Goal: Register for event/course

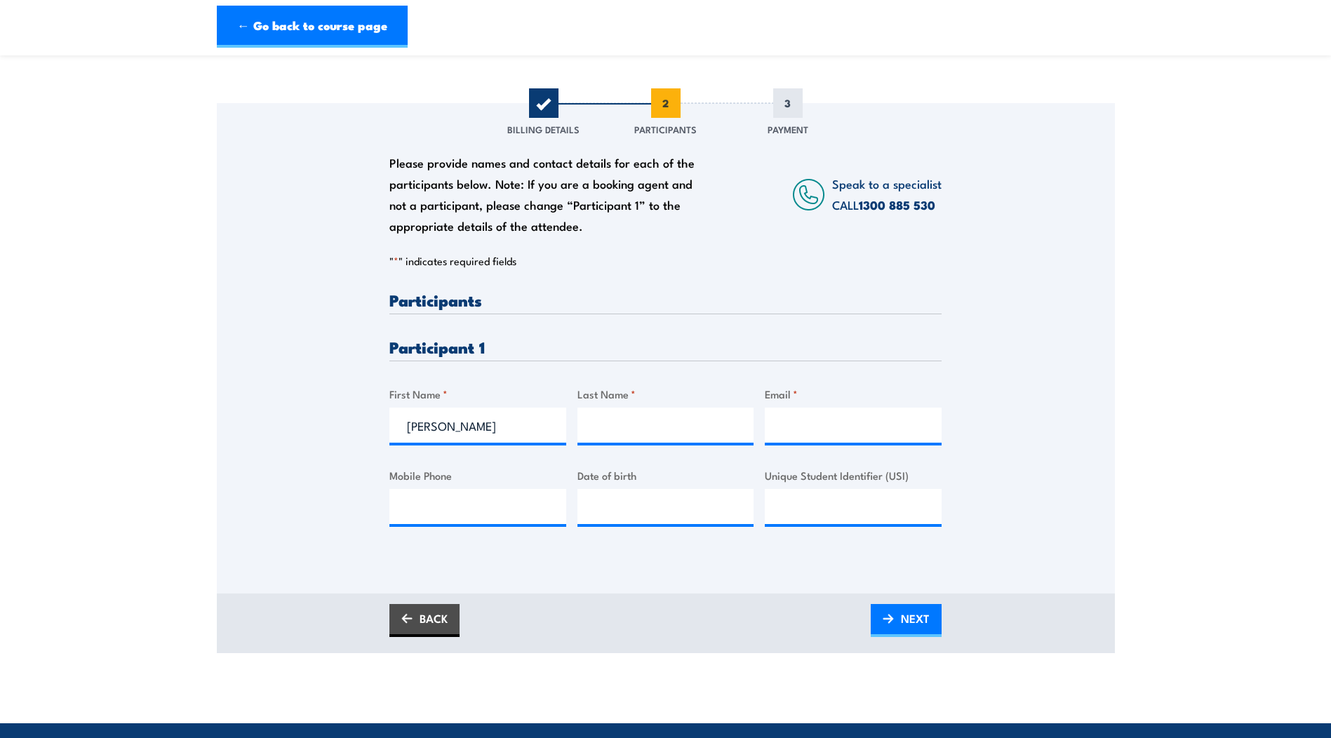
click at [1012, 398] on div "Please provide names and contact details for each of the participants below. No…" at bounding box center [666, 328] width 898 height 451
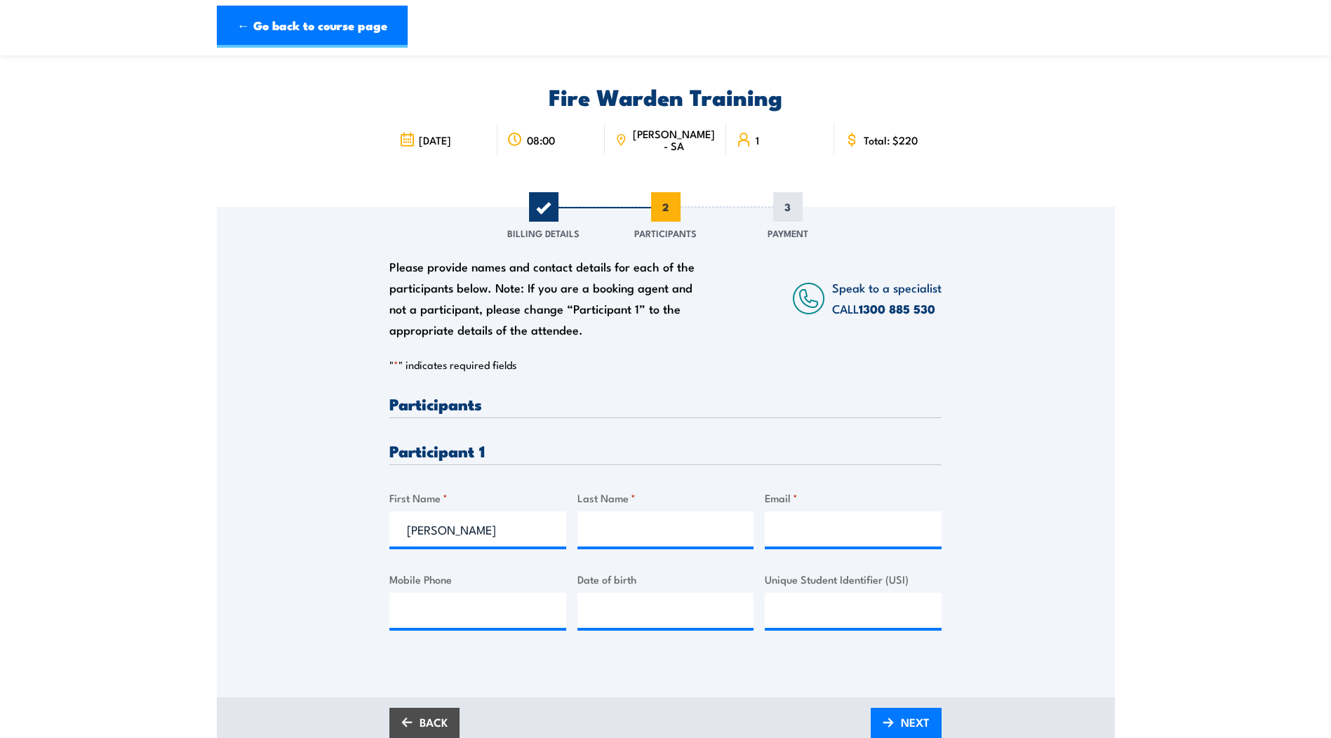
scroll to position [70, 0]
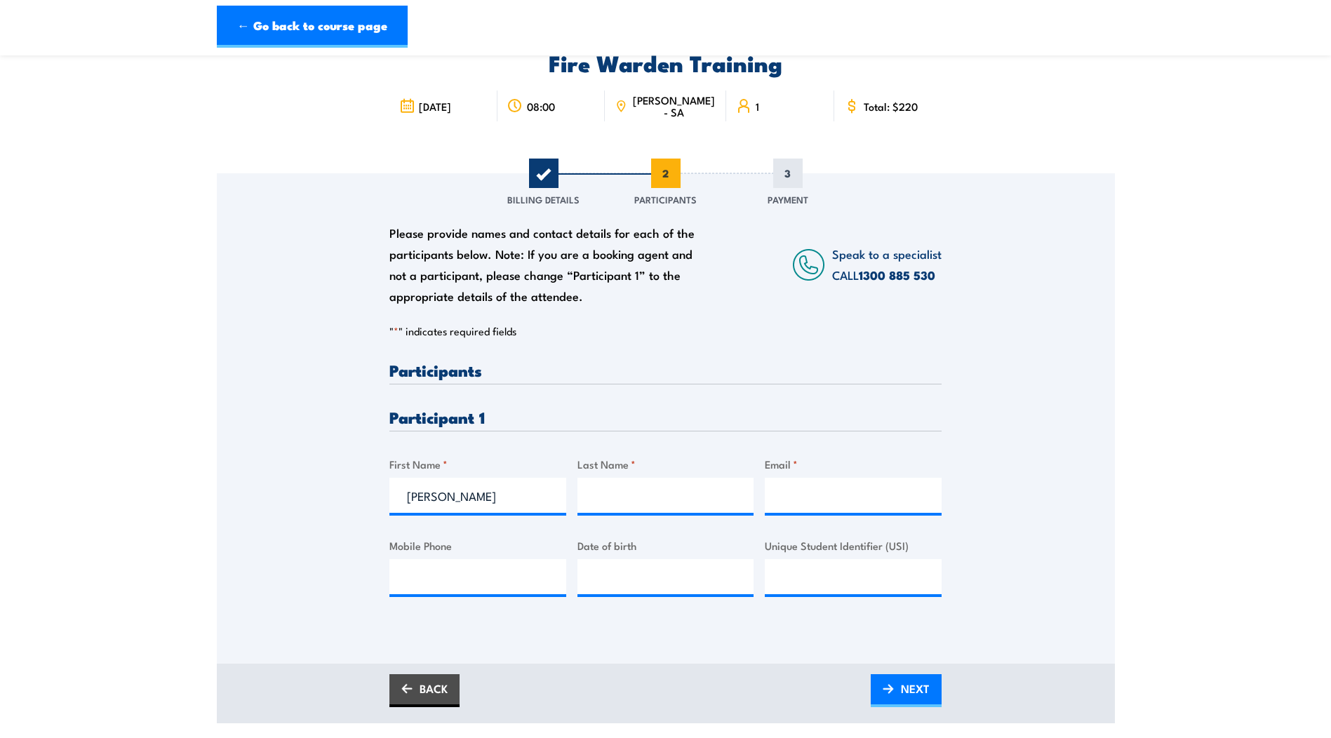
click at [419, 711] on div "BACK NEXT" at bounding box center [666, 694] width 898 height 60
click at [434, 684] on link "BACK" at bounding box center [424, 690] width 70 height 33
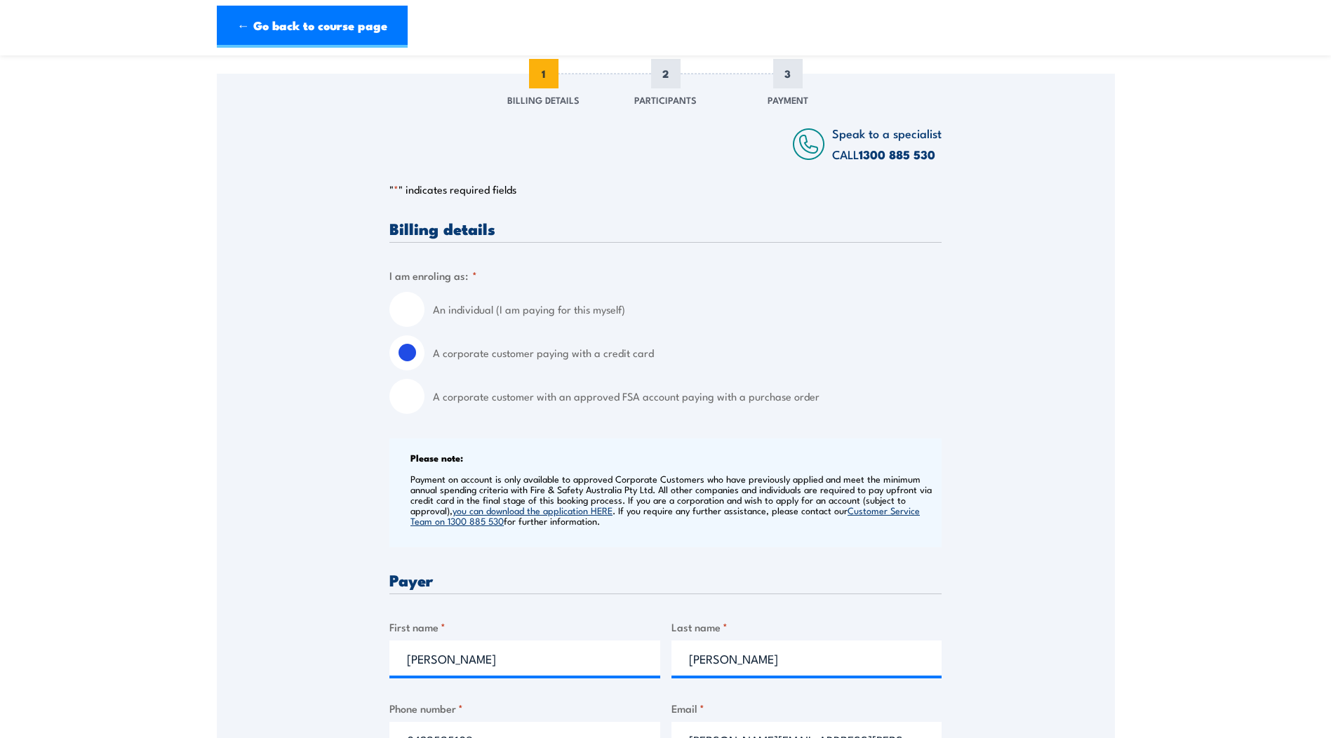
scroll to position [561, 0]
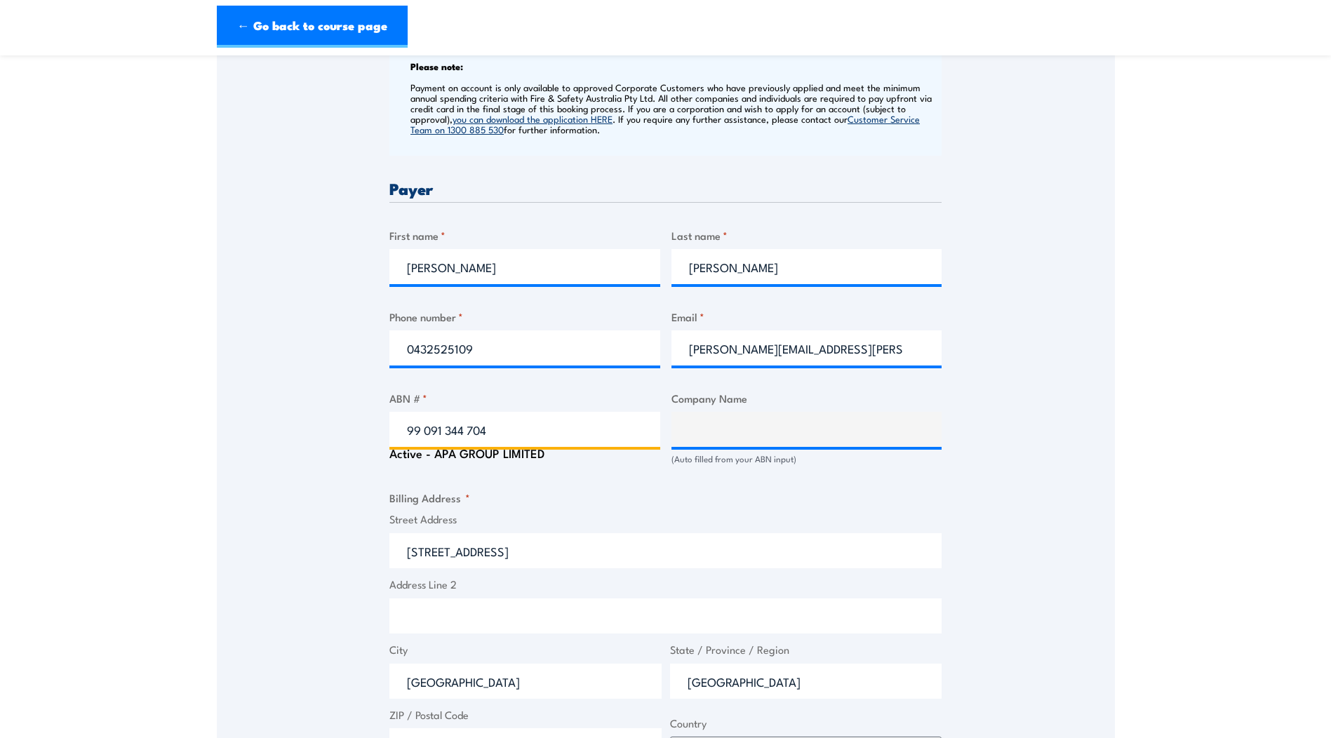
drag, startPoint x: 491, startPoint y: 427, endPoint x: 340, endPoint y: 422, distance: 151.0
click at [340, 422] on div "Speak to a specialist CALL 1300 885 530 CALL 1300 885 530 " * " indicates requi…" at bounding box center [666, 411] width 898 height 1459
paste input "58091668110"
type input "58091668110"
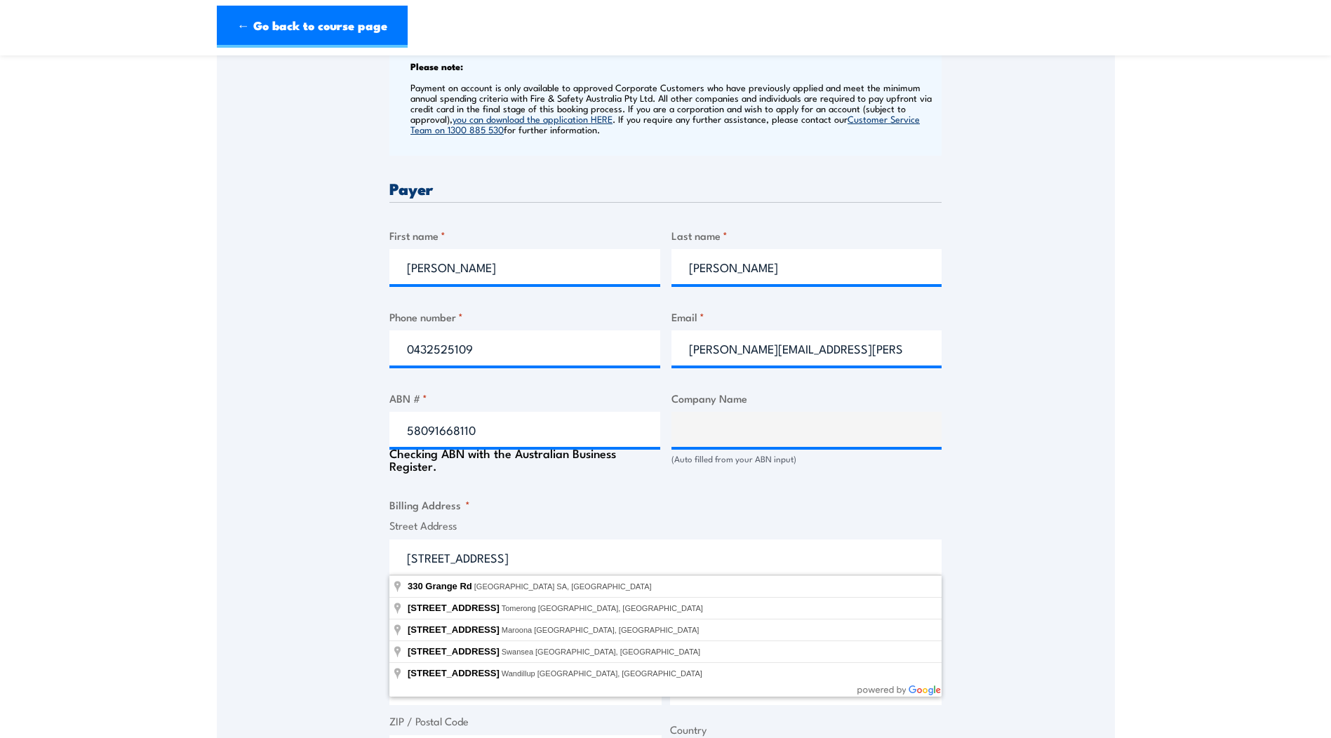
type input "APT MANAGEMENT SERVICES PTY LIMITED"
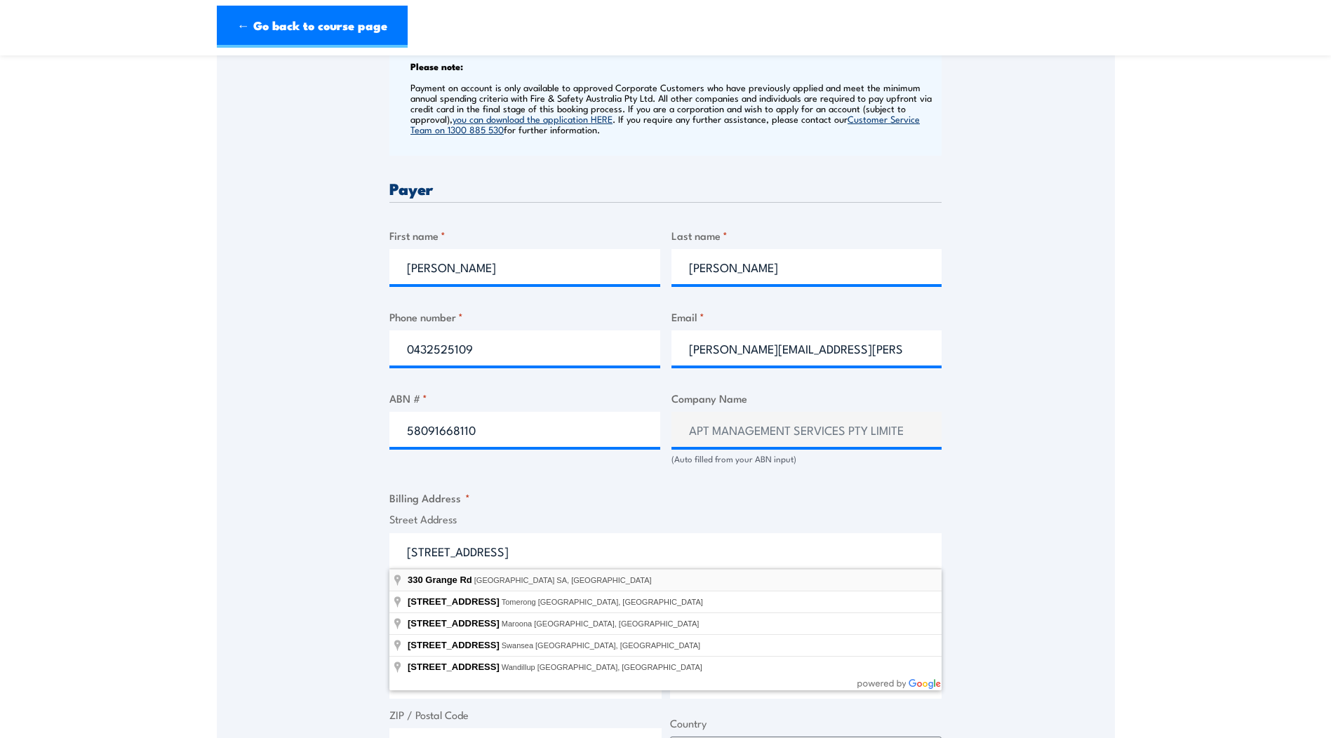
type input "330 Grange Rd, Kidman Park SA, Australia"
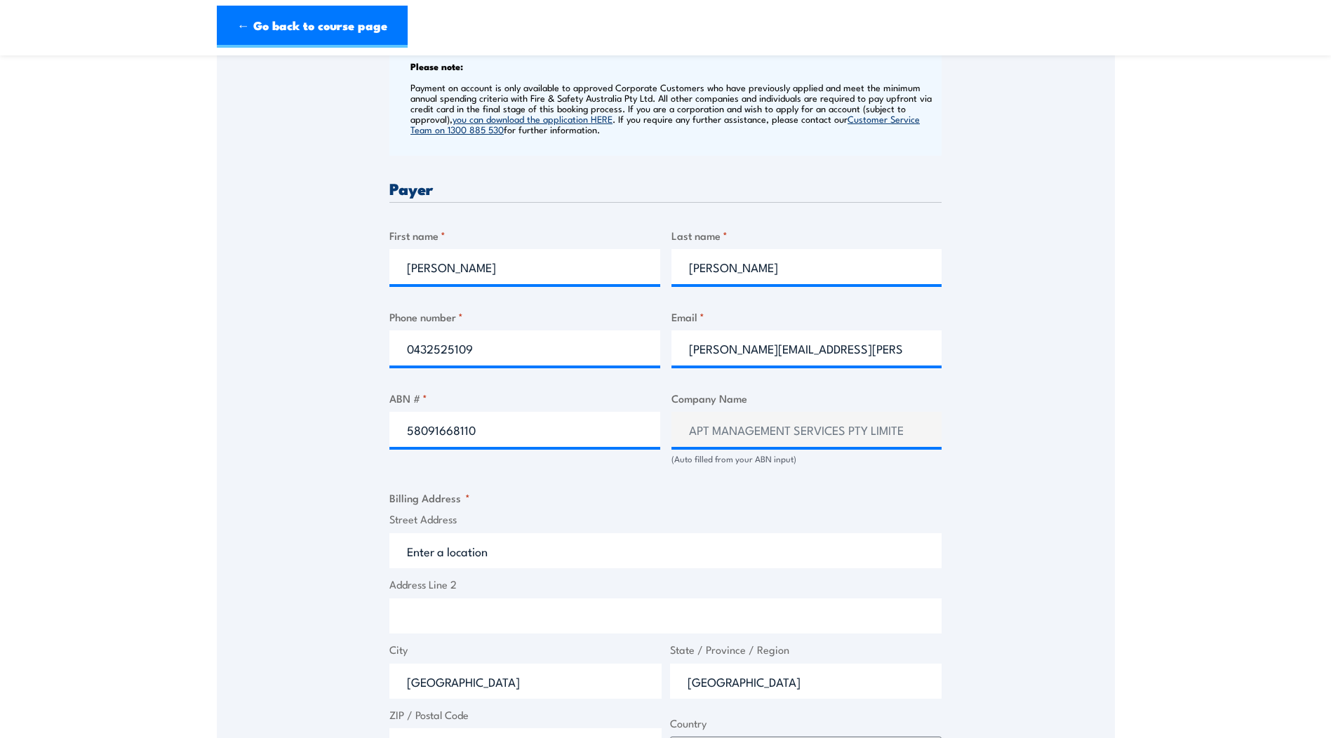
type input "330 Grange Rd"
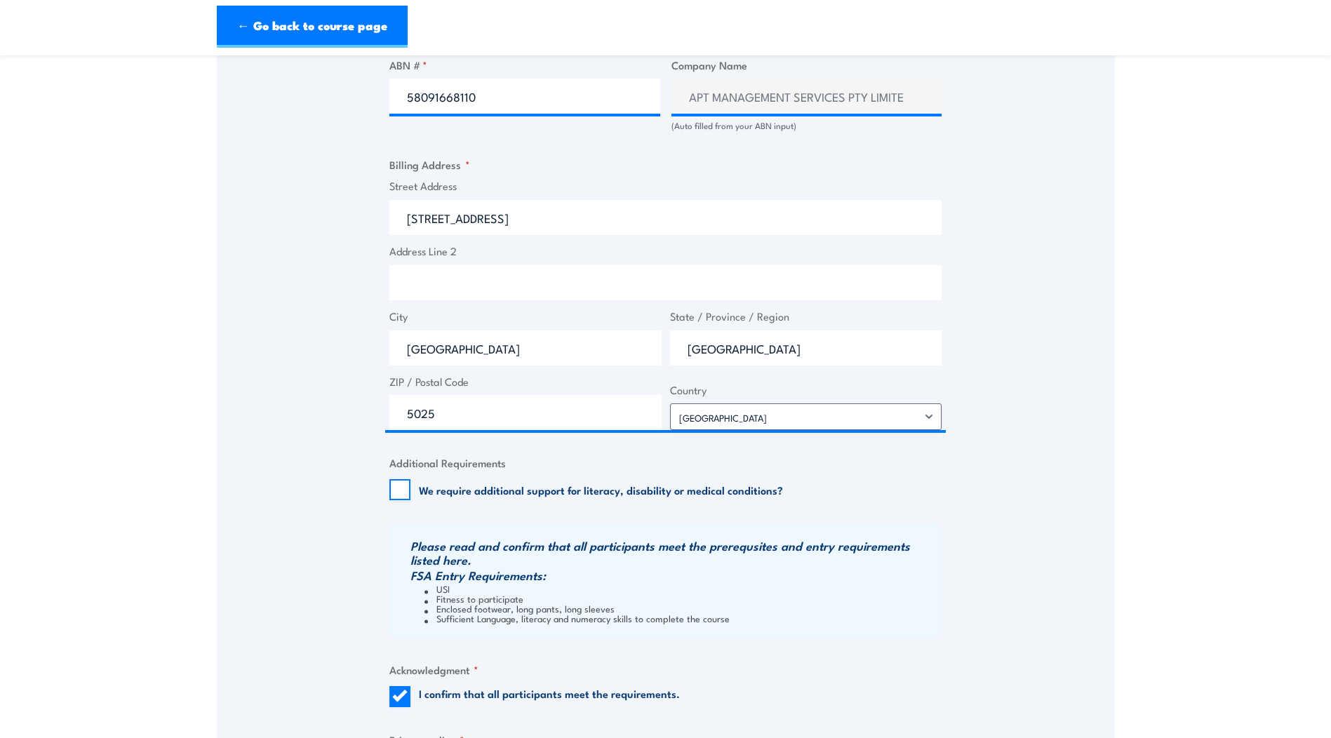
scroll to position [1123, 0]
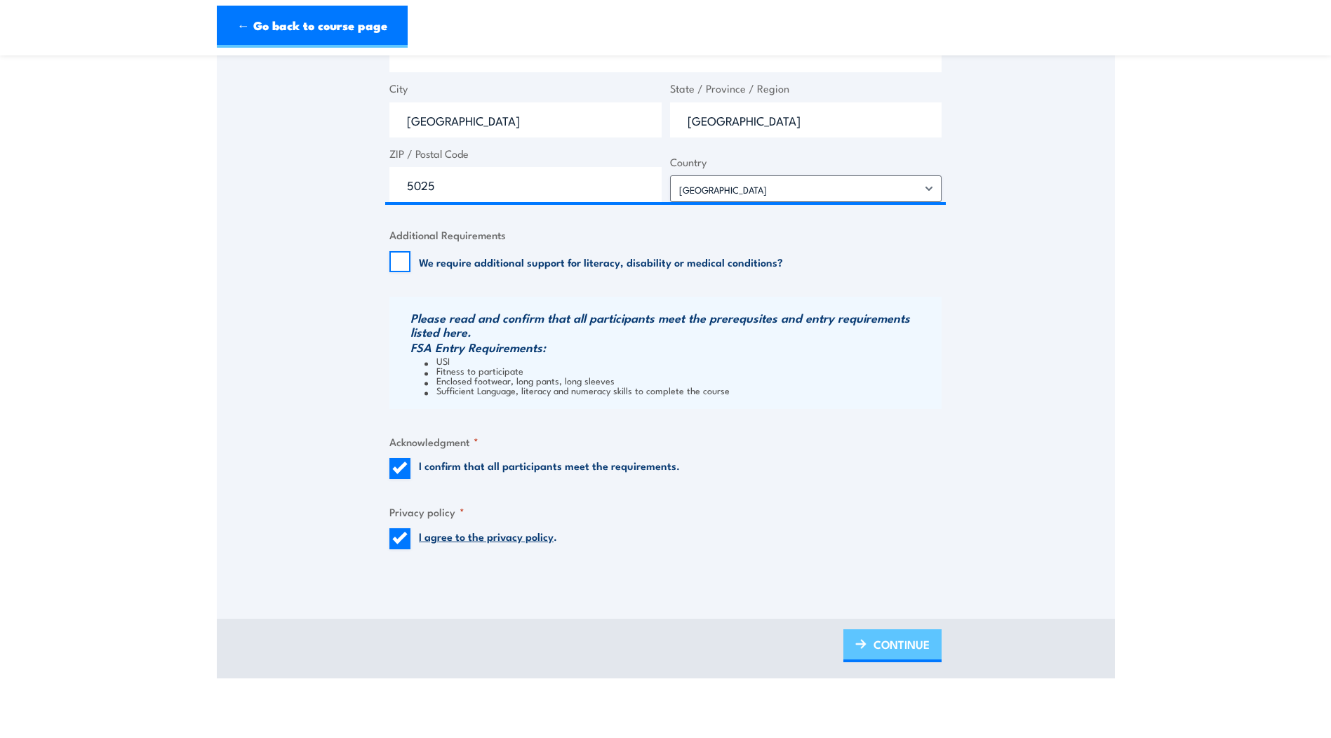
click at [860, 646] on img at bounding box center [860, 644] width 11 height 10
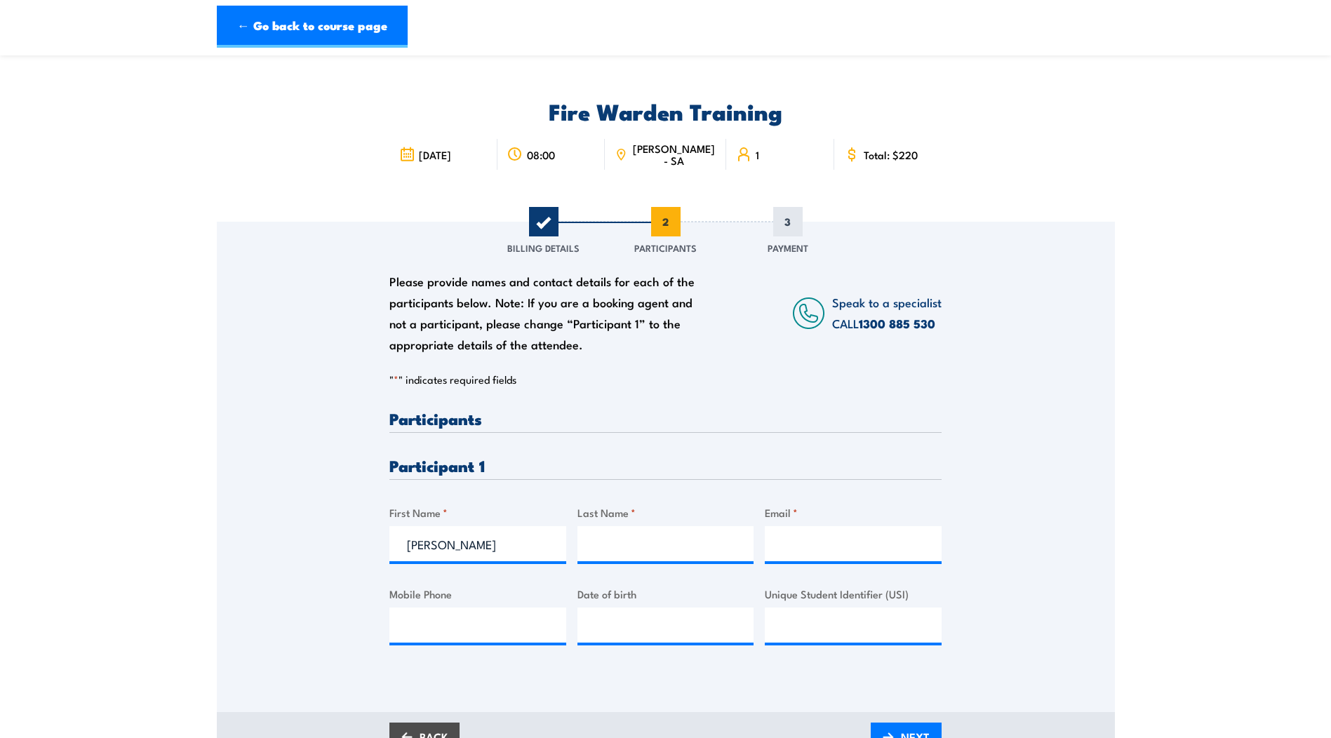
scroll to position [0, 0]
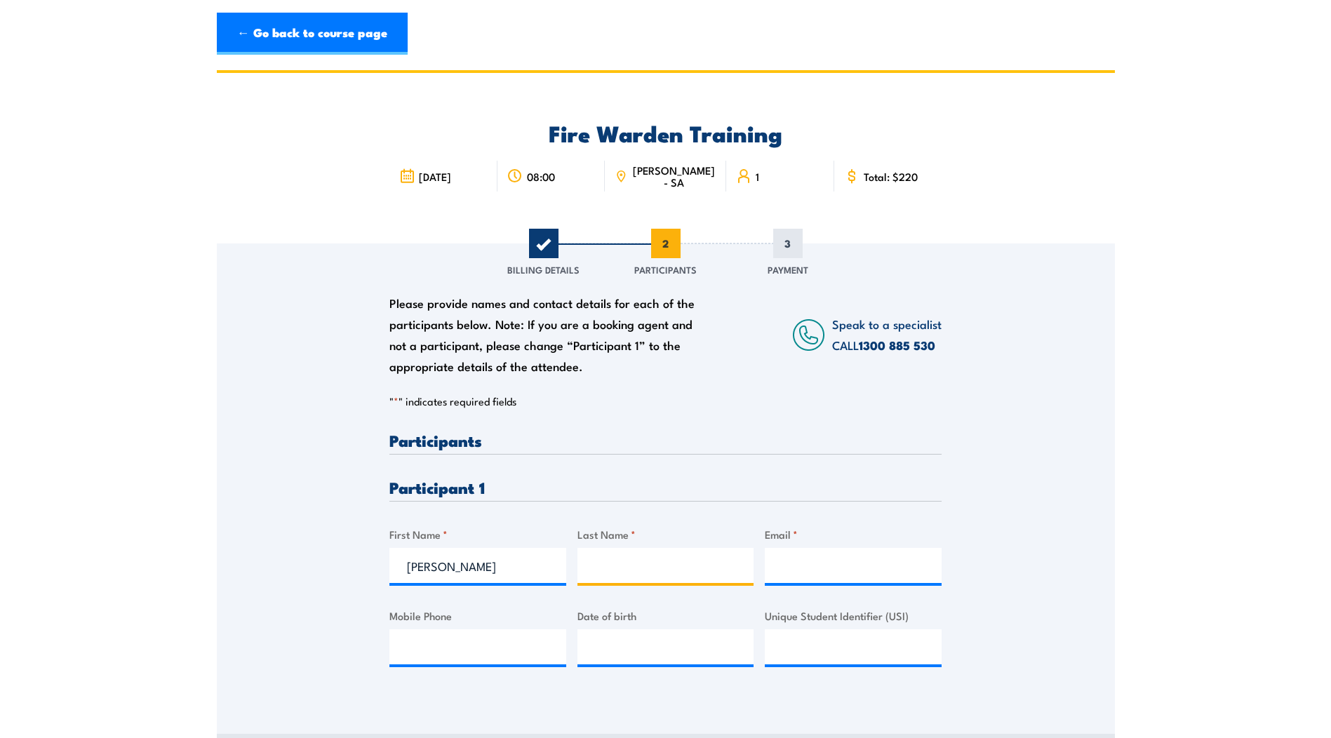
click at [662, 570] on input "Last Name *" at bounding box center [665, 565] width 177 height 35
type input "Nocera"
type input "nicholas.nocera@apa.com.au"
click at [511, 639] on input "Mobile Phone" at bounding box center [477, 646] width 177 height 35
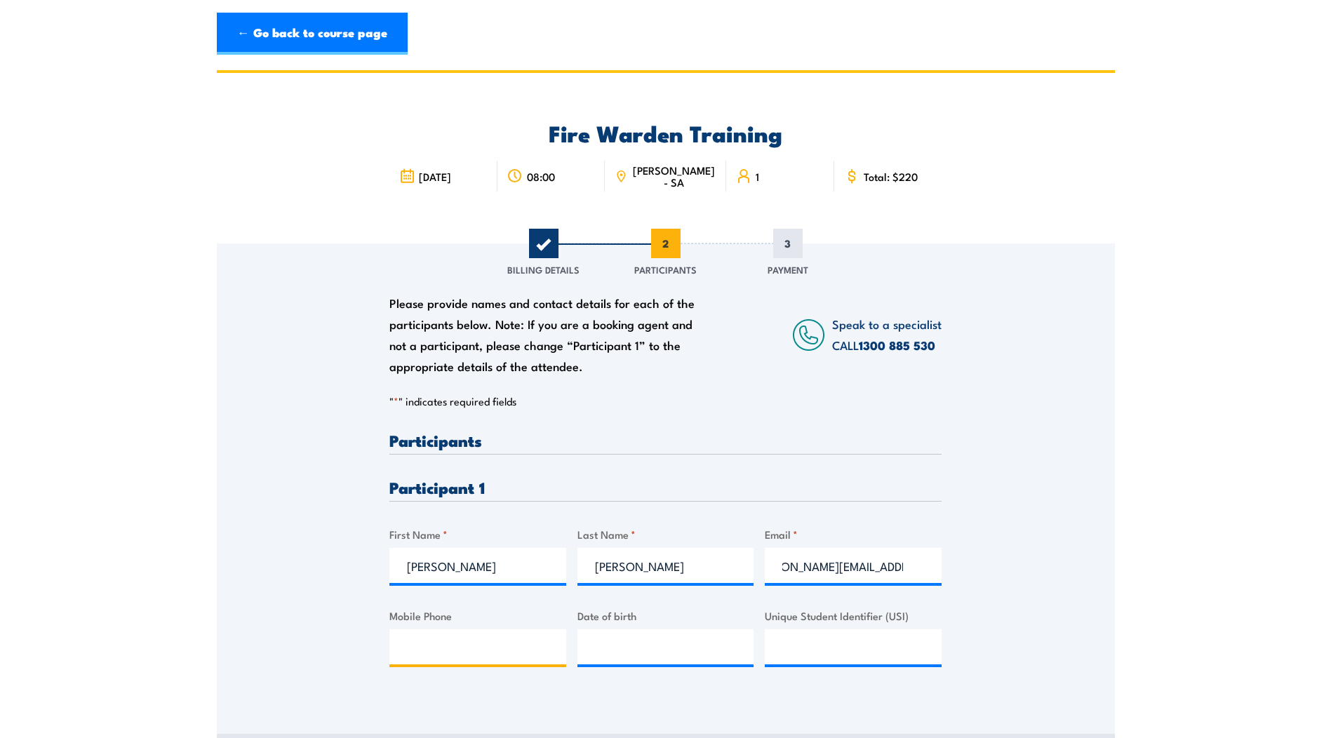
scroll to position [0, 0]
type input "0432525109"
type input "23/03/1996"
click at [808, 656] on input "Unique Student Identifier (USI)" at bounding box center [853, 646] width 177 height 35
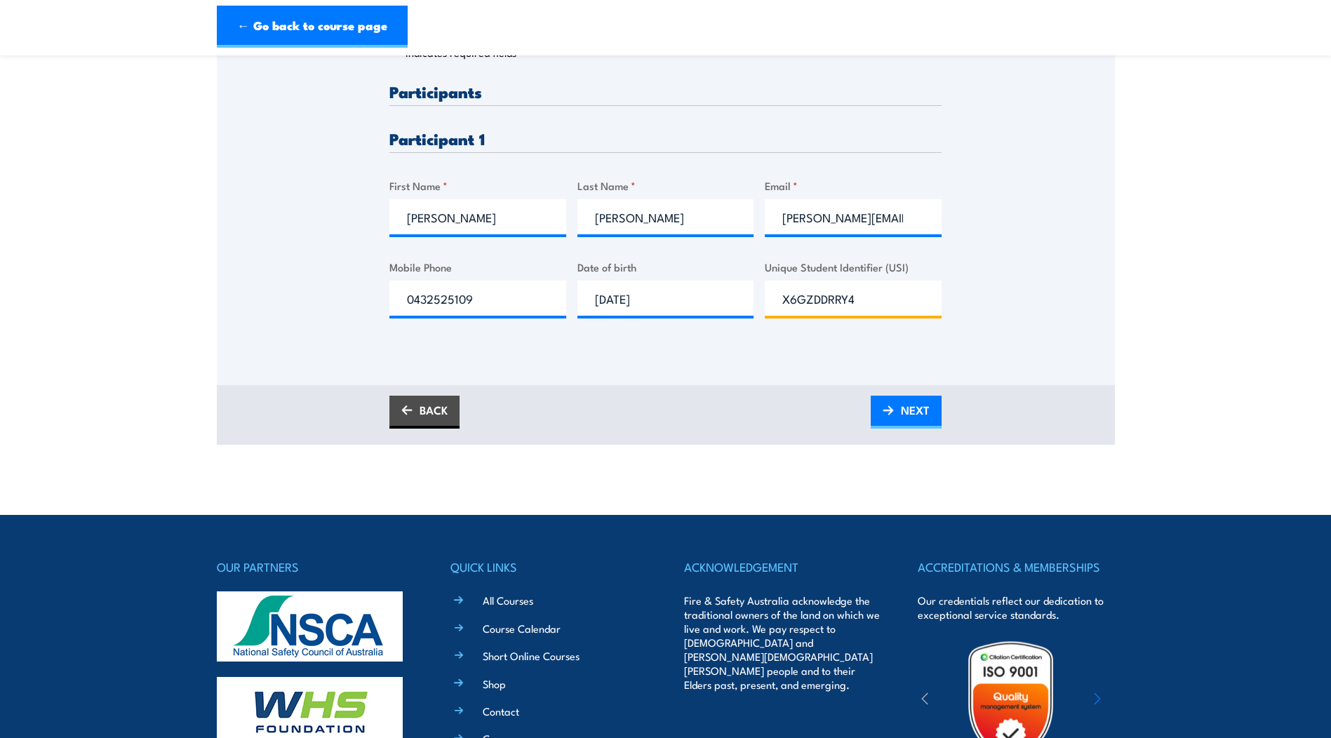
scroll to position [351, 0]
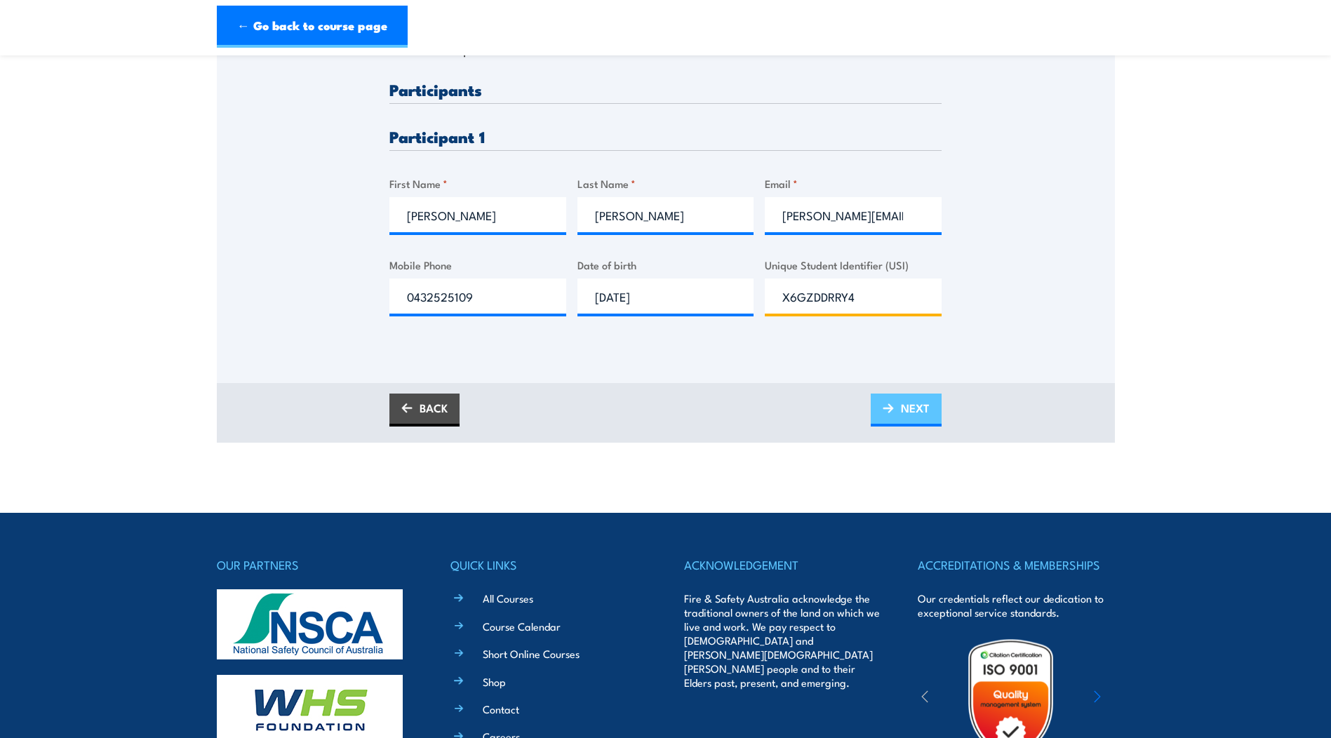
type input "X6GZDDRRY4"
click at [903, 422] on span "NEXT" at bounding box center [915, 407] width 29 height 37
click at [805, 298] on input "X6GZDDRRY4" at bounding box center [853, 296] width 177 height 35
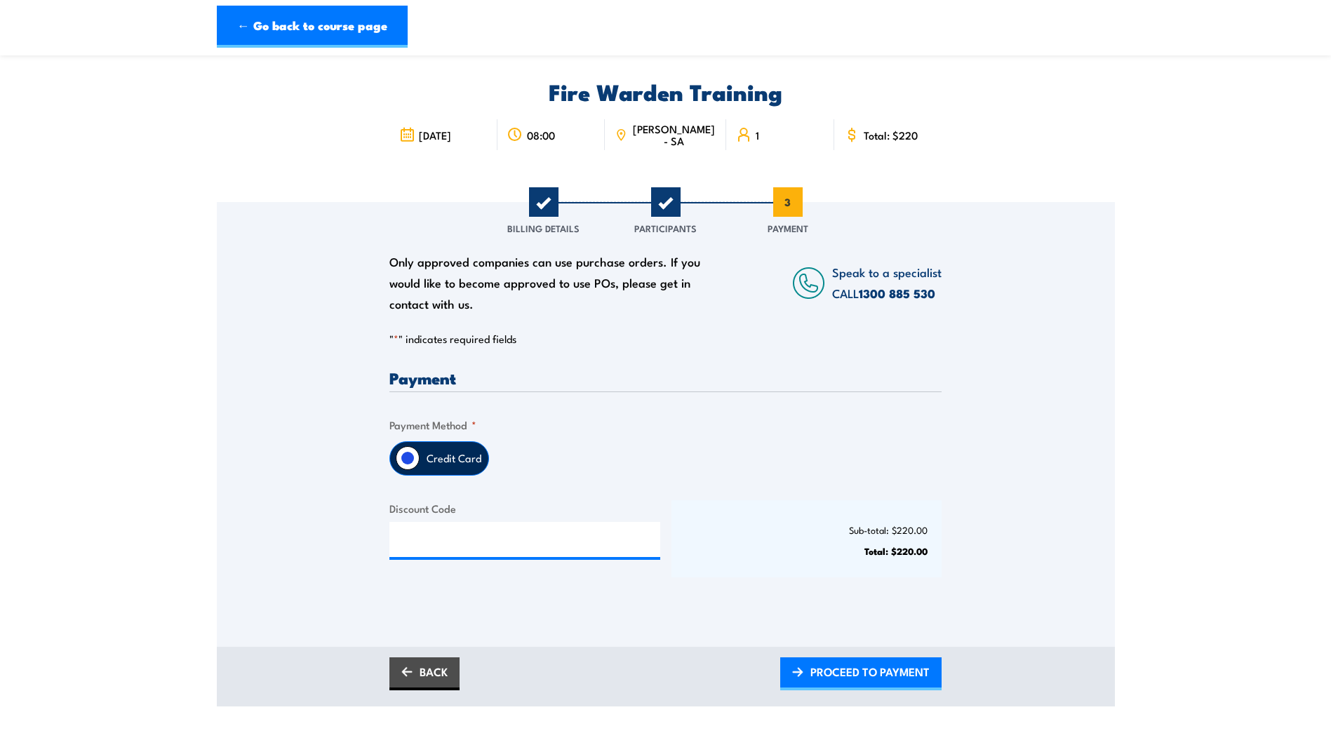
scroll to position [0, 0]
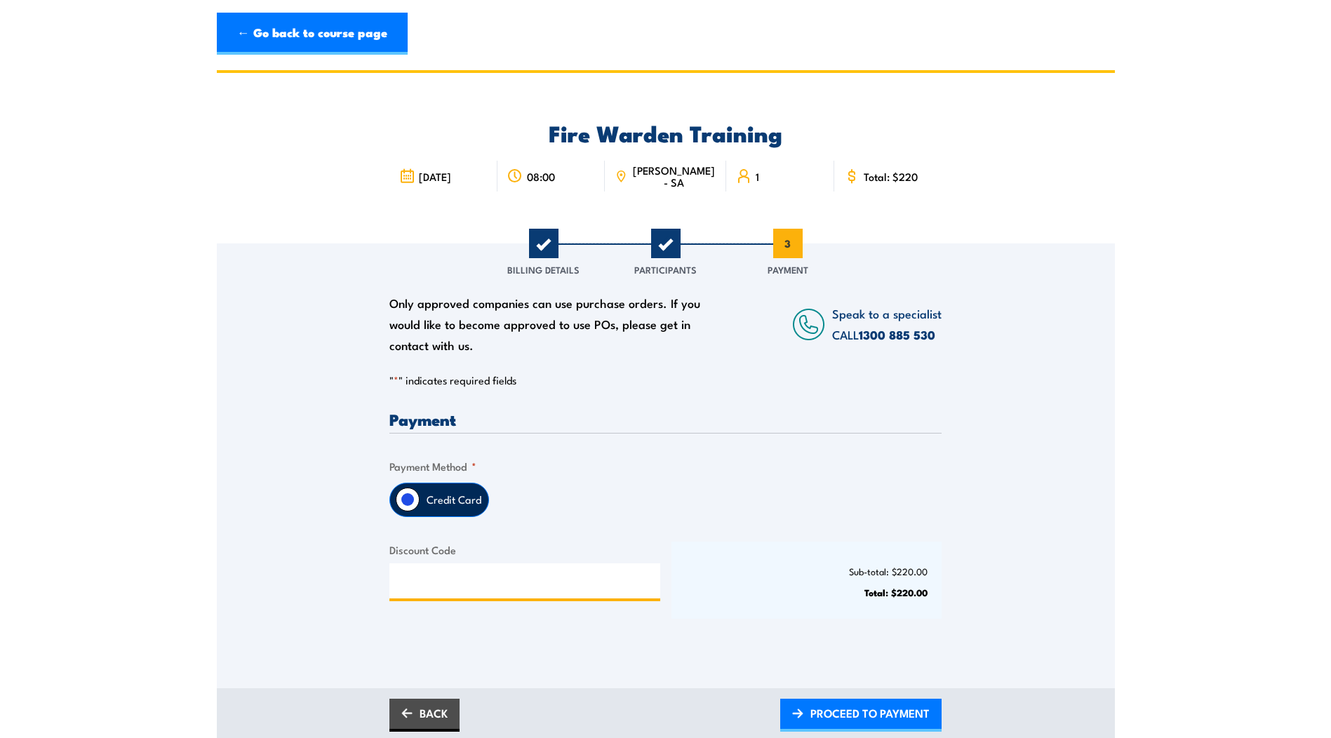
click at [516, 586] on input "Discount Code" at bounding box center [524, 580] width 271 height 35
click at [413, 493] on input "Credit Card" at bounding box center [408, 500] width 24 height 24
drag, startPoint x: 400, startPoint y: 505, endPoint x: 497, endPoint y: 506, distance: 97.5
click at [497, 506] on div "Credit Card" at bounding box center [665, 500] width 552 height 34
drag, startPoint x: 438, startPoint y: 494, endPoint x: 431, endPoint y: 496, distance: 7.3
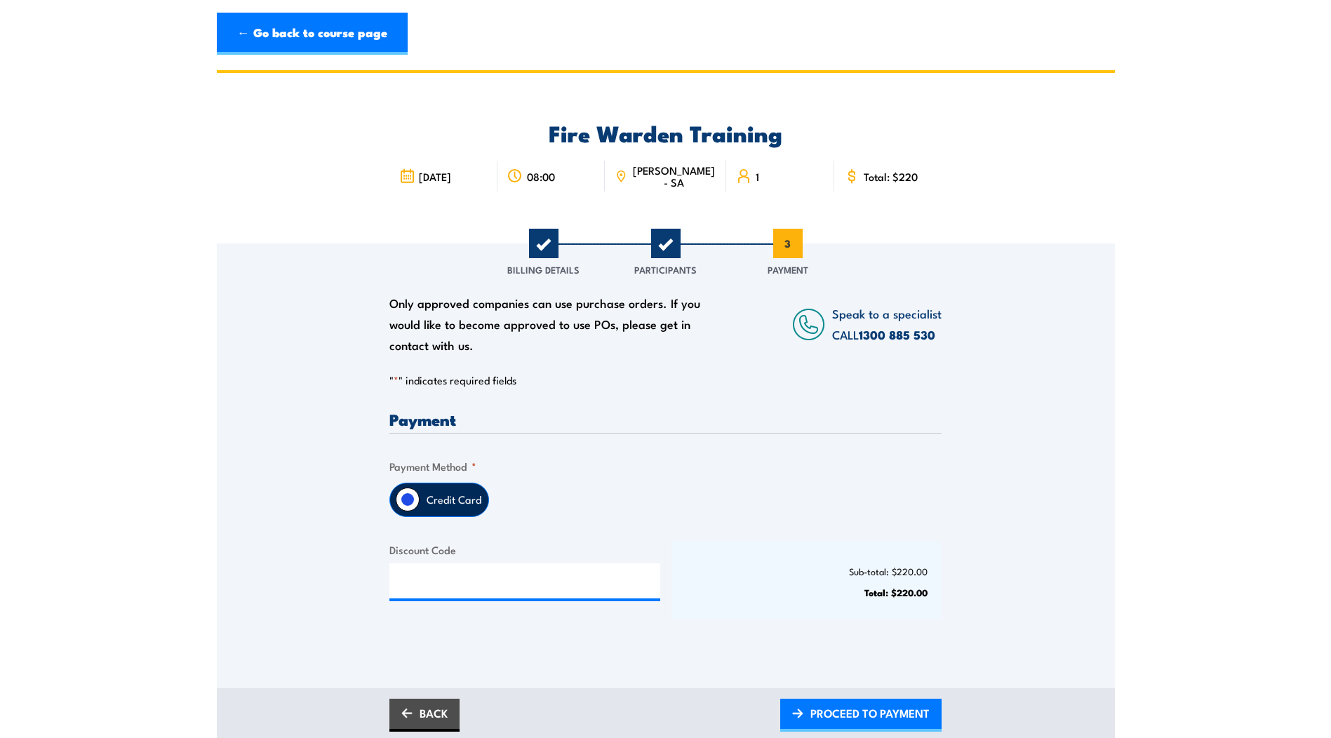
click at [433, 495] on label "Credit Card" at bounding box center [454, 499] width 69 height 33
drag, startPoint x: 431, startPoint y: 496, endPoint x: 401, endPoint y: 500, distance: 30.5
click at [401, 500] on input "Credit Card" at bounding box center [408, 500] width 24 height 24
click at [400, 499] on input "Credit Card" at bounding box center [408, 500] width 24 height 24
drag, startPoint x: 400, startPoint y: 499, endPoint x: 521, endPoint y: 456, distance: 128.7
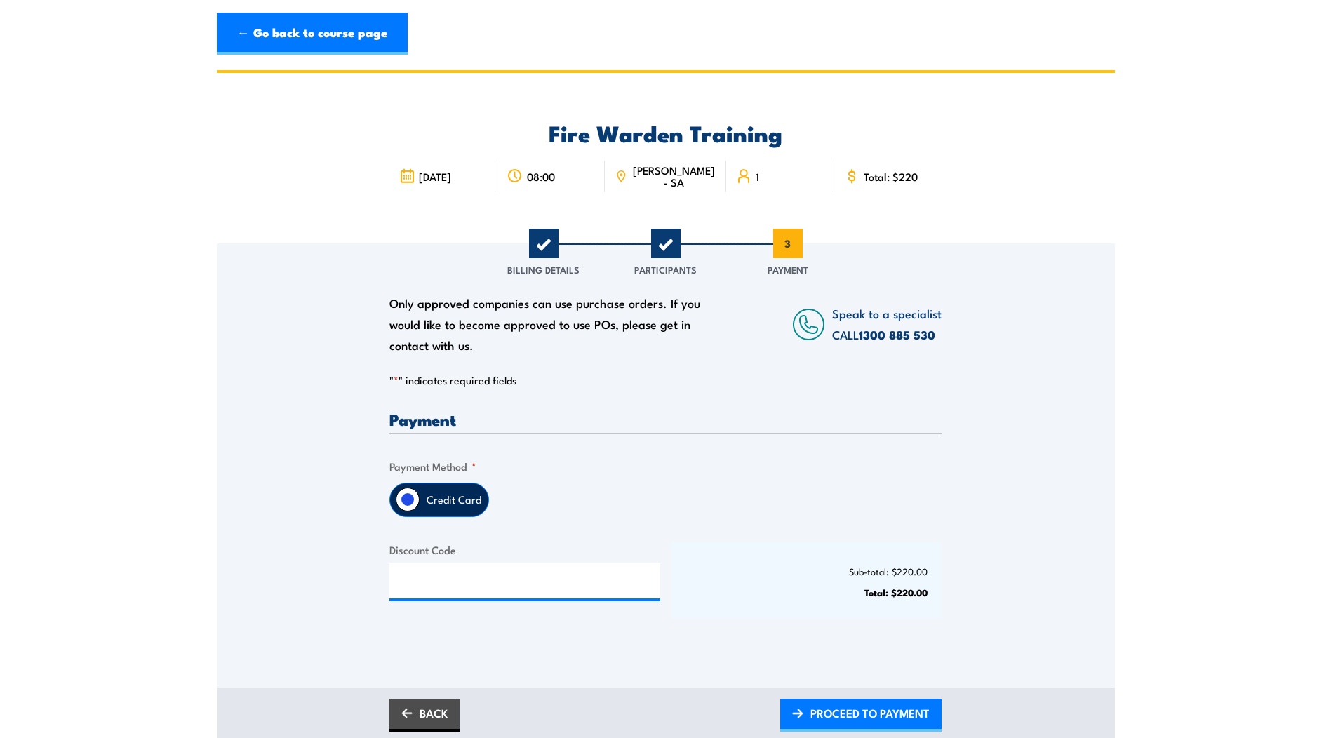
click at [519, 456] on div "Payment Only approved companies can use purchase orders. If you would like to b…" at bounding box center [665, 527] width 552 height 232
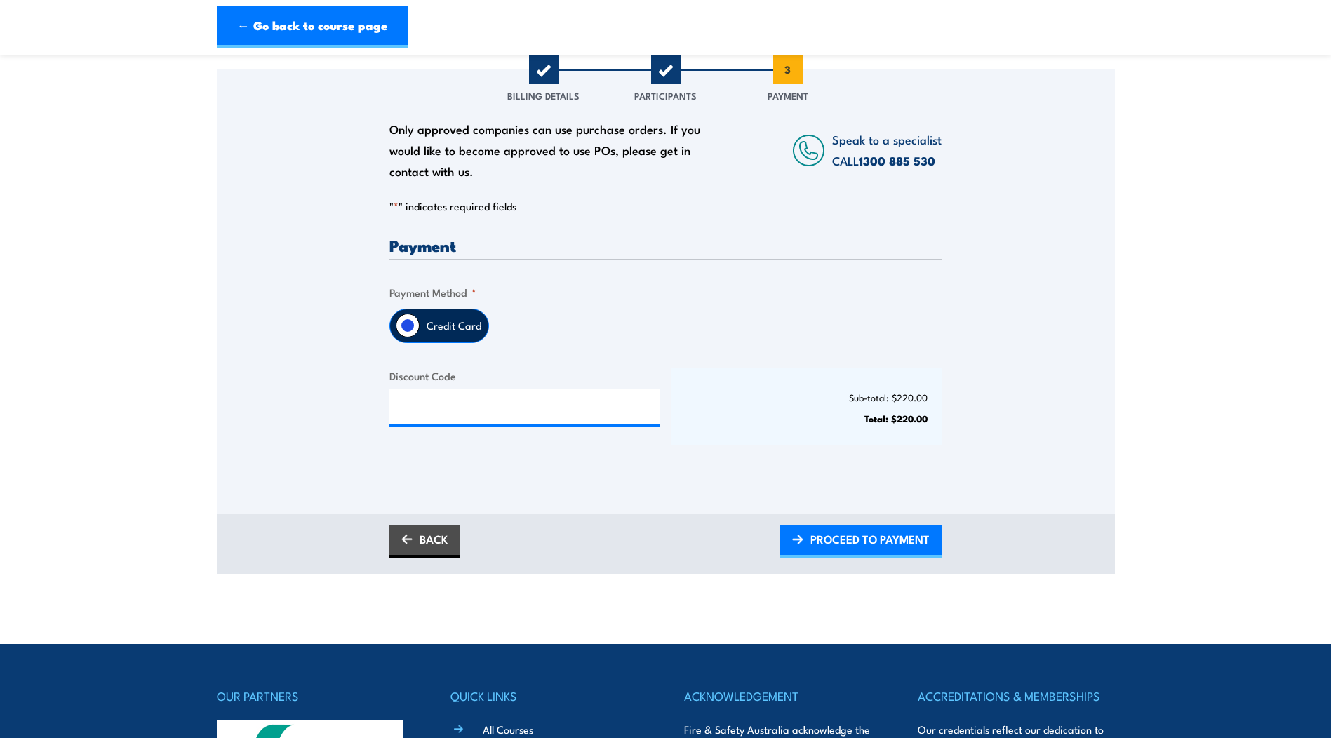
scroll to position [210, 0]
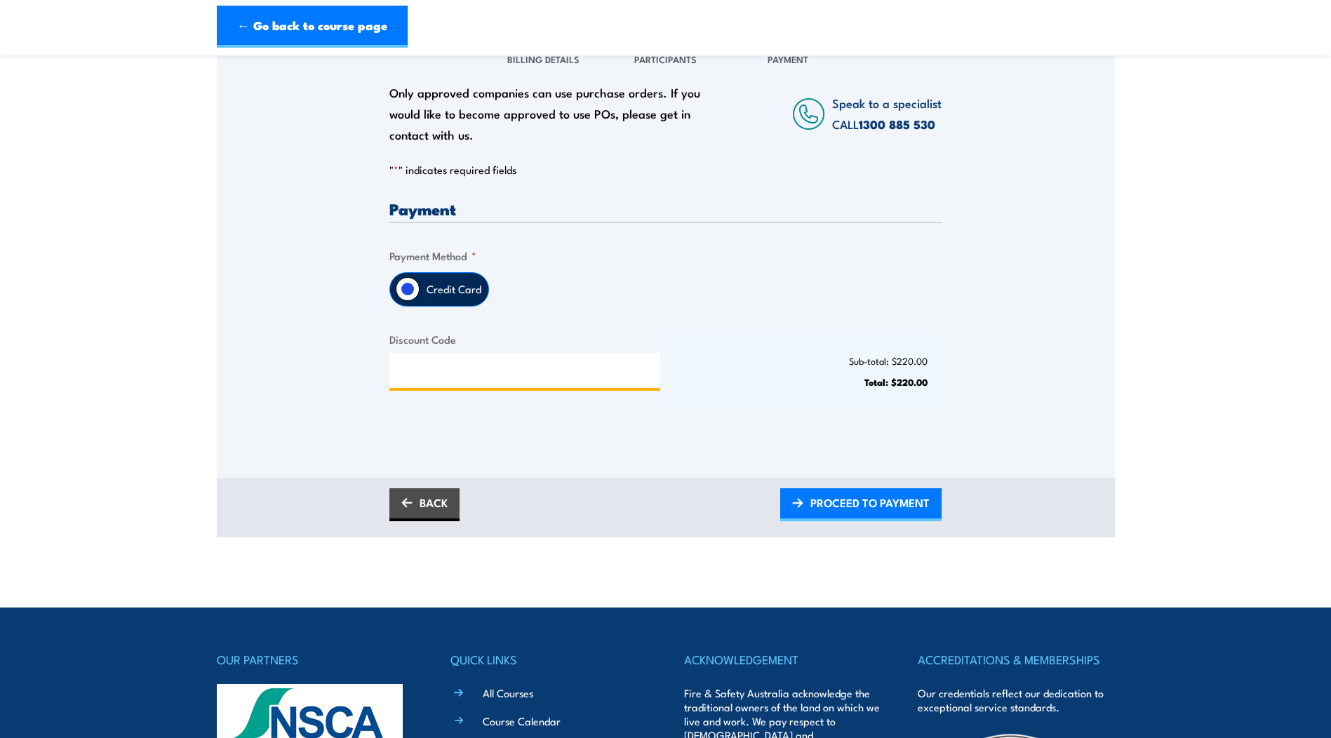
click at [498, 370] on input "Discount Code" at bounding box center [524, 370] width 271 height 35
click at [434, 298] on label "Credit Card" at bounding box center [454, 289] width 69 height 33
click at [420, 298] on input "Credit Card" at bounding box center [408, 289] width 24 height 24
click at [415, 290] on input "Credit Card" at bounding box center [408, 289] width 24 height 24
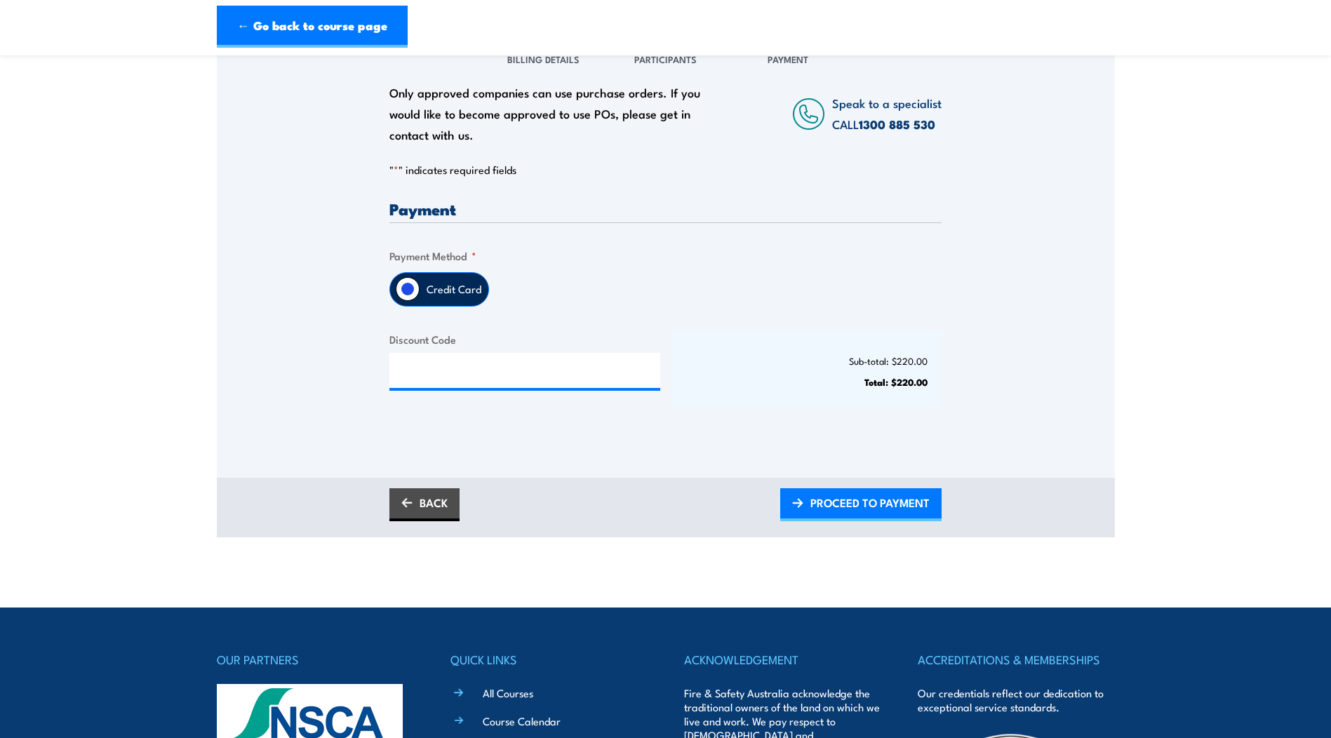
click at [415, 290] on input "Credit Card" at bounding box center [408, 289] width 24 height 24
click at [843, 509] on span "PROCEED TO PAYMENT" at bounding box center [869, 502] width 119 height 37
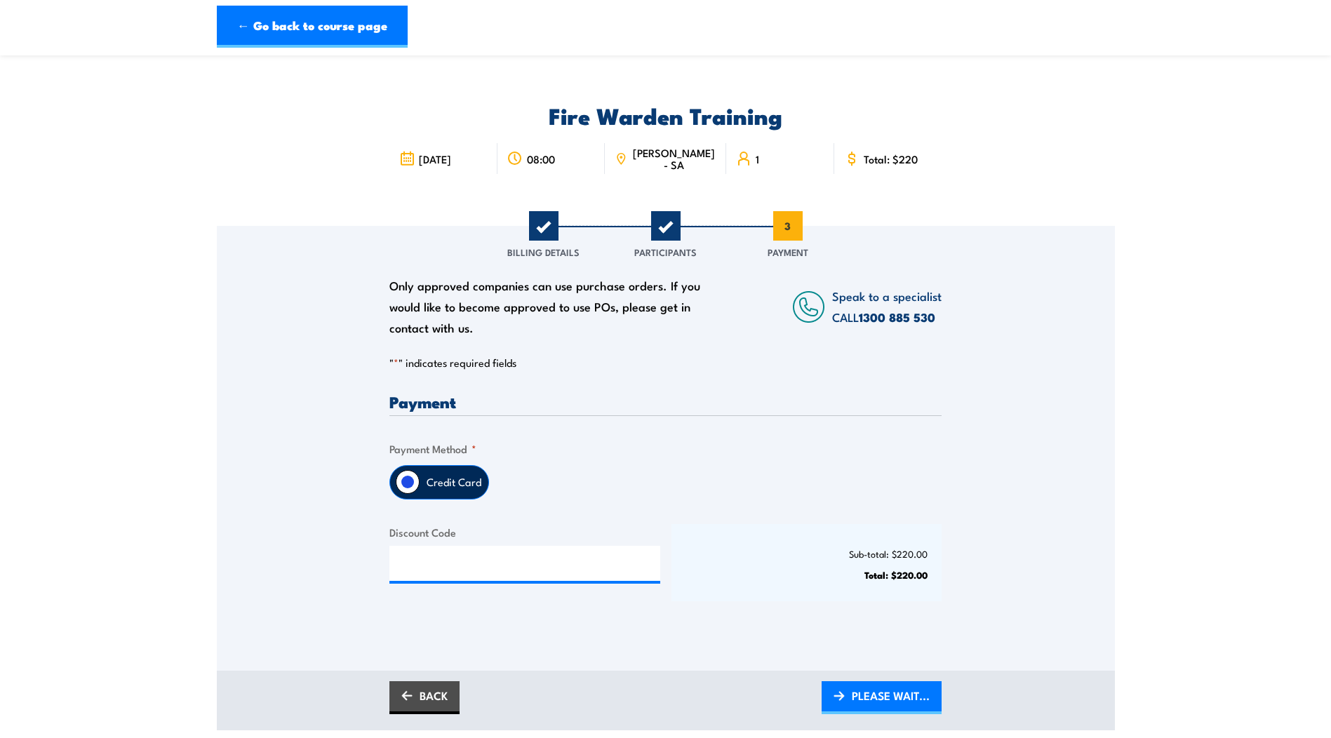
scroll to position [0, 0]
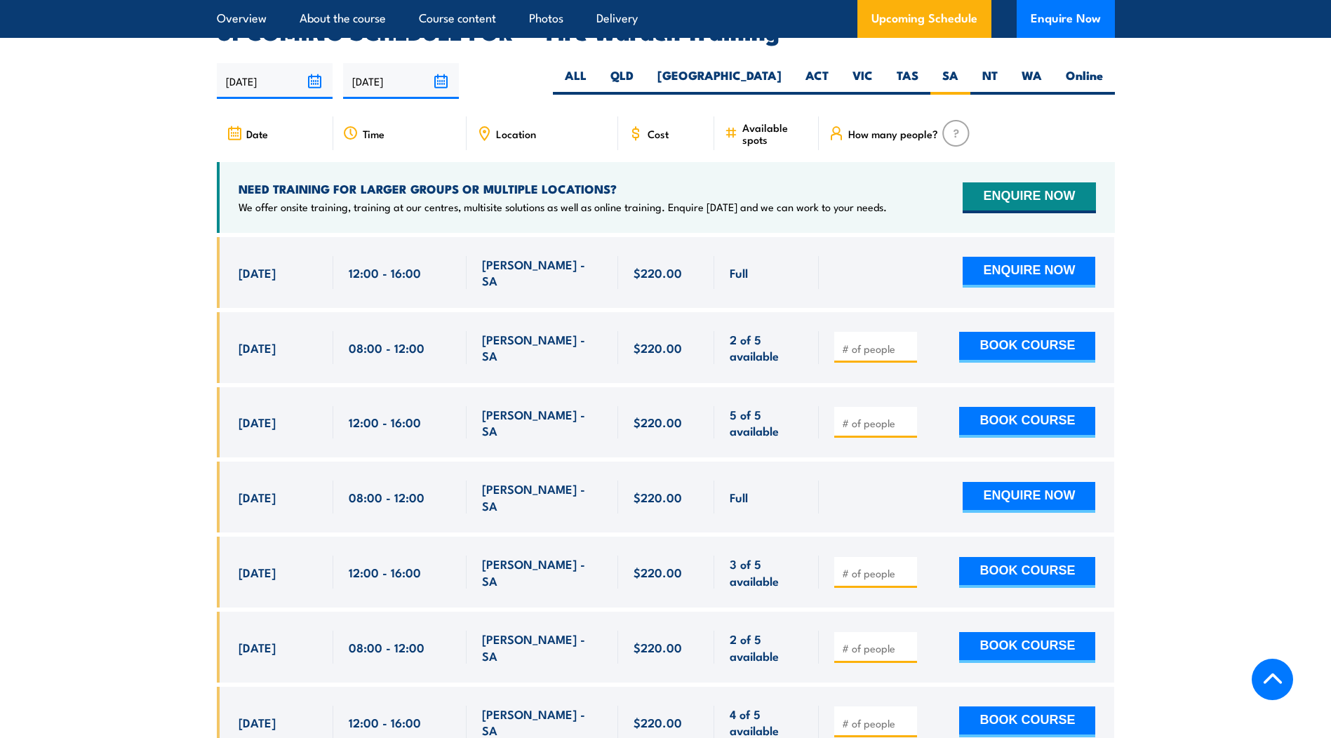
click at [871, 342] on input "number" at bounding box center [877, 349] width 70 height 14
type input "1"
click at [980, 332] on button "BOOK COURSE" at bounding box center [1027, 347] width 136 height 31
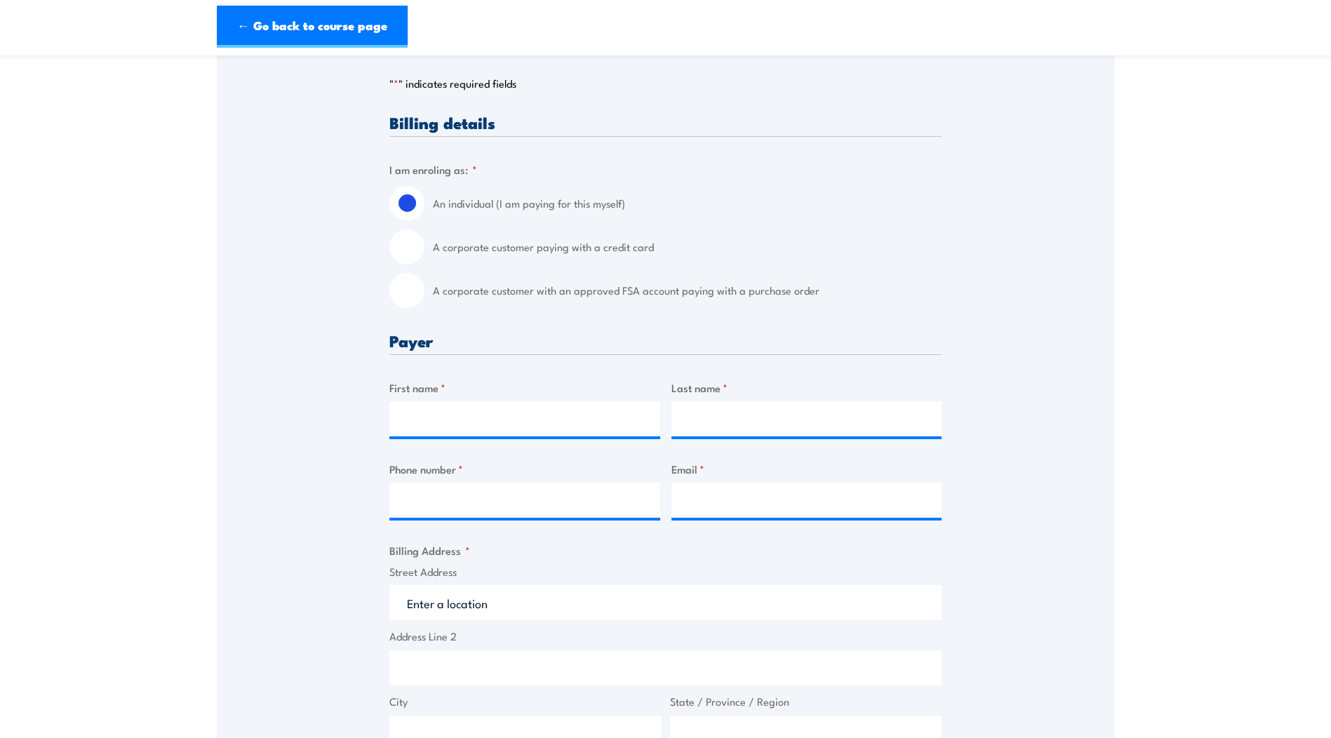
scroll to position [281, 0]
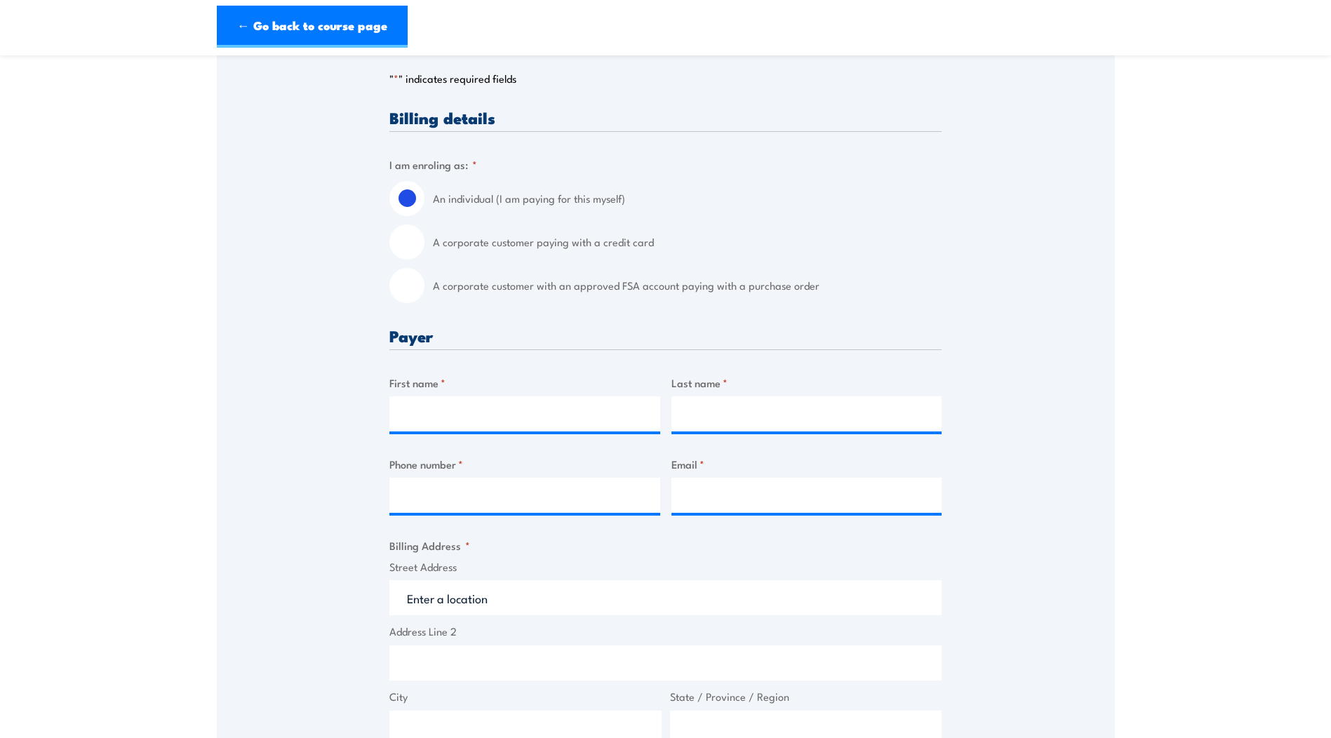
click at [413, 290] on input "A corporate customer with an approved FSA account paying with a purchase order" at bounding box center [406, 285] width 35 height 35
radio input "true"
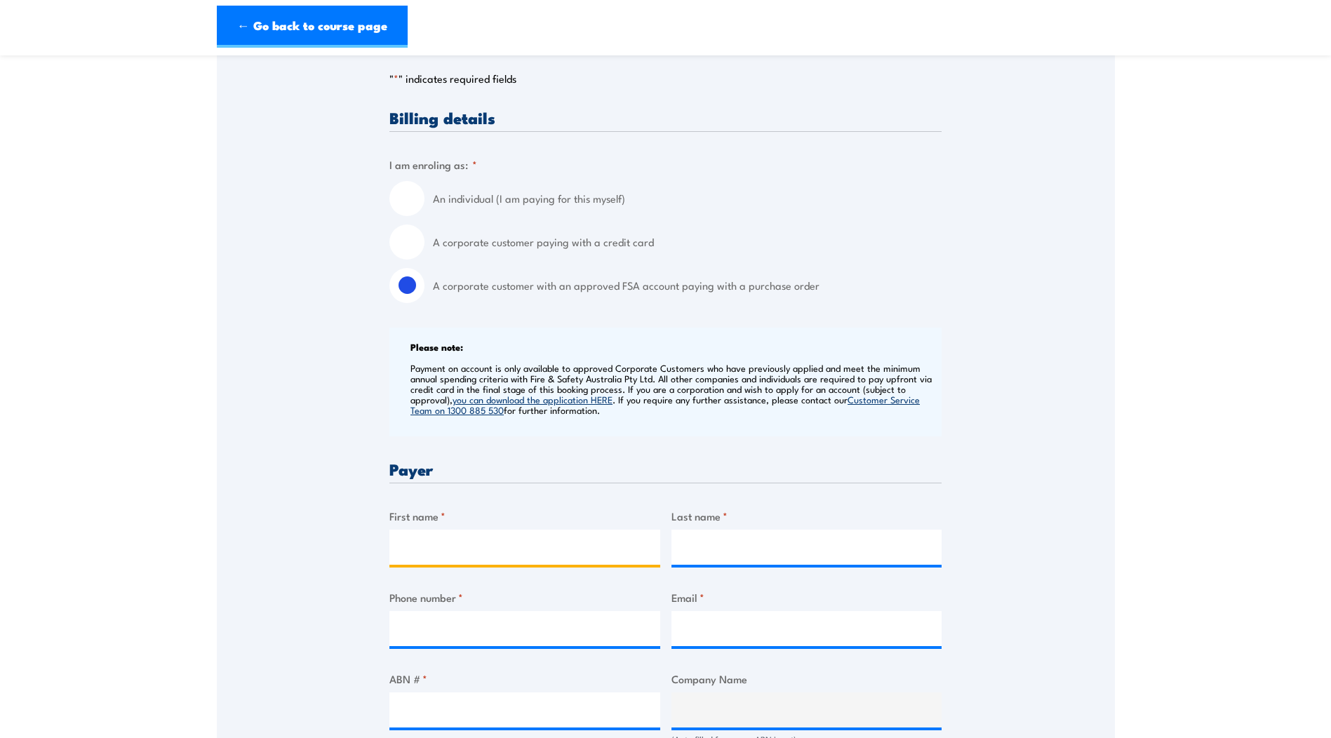
click at [417, 541] on input "First name *" at bounding box center [524, 547] width 271 height 35
type input "Nicholas"
type input "n"
type input "Nocera"
type input "0432525109"
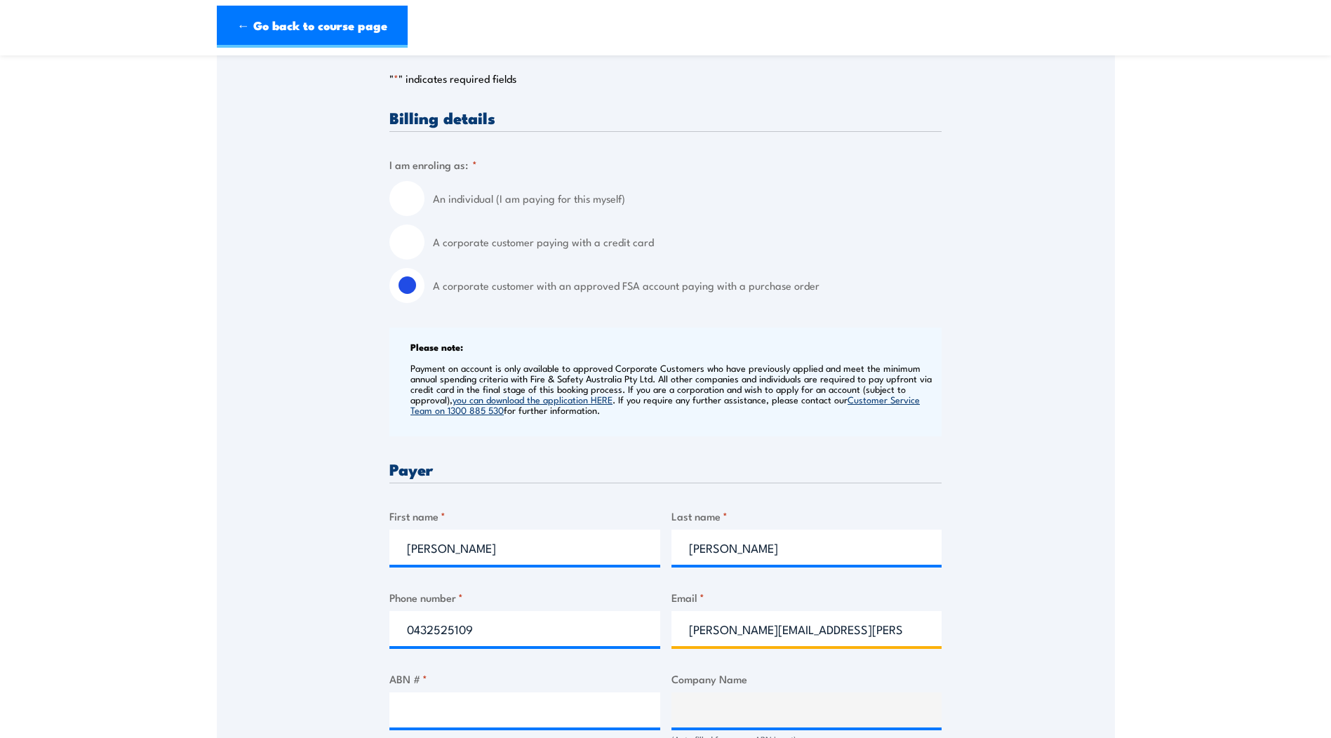
scroll to position [421, 0]
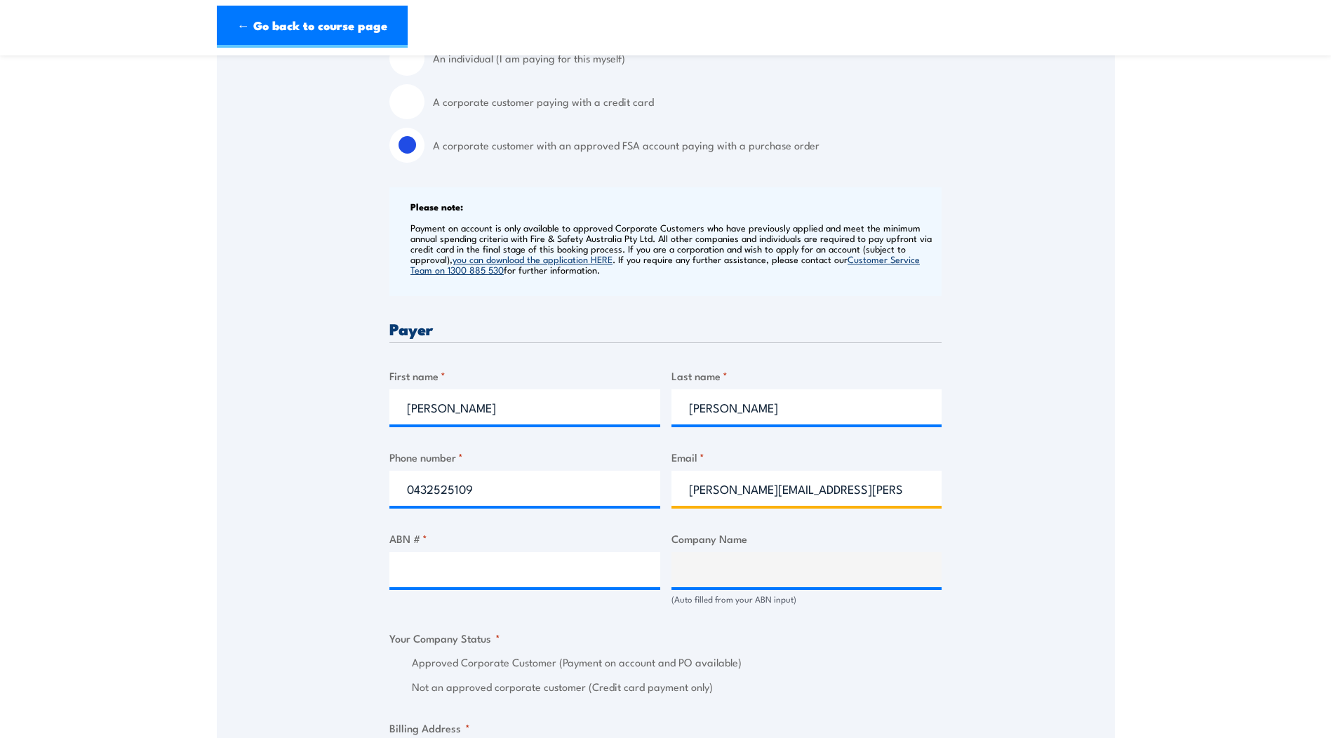
type input "nicholas.nocera@apa.com.au"
click at [587, 578] on input "ABN # *" at bounding box center [524, 569] width 271 height 35
paste input "99 091 344 704"
type input "99 091 344 704"
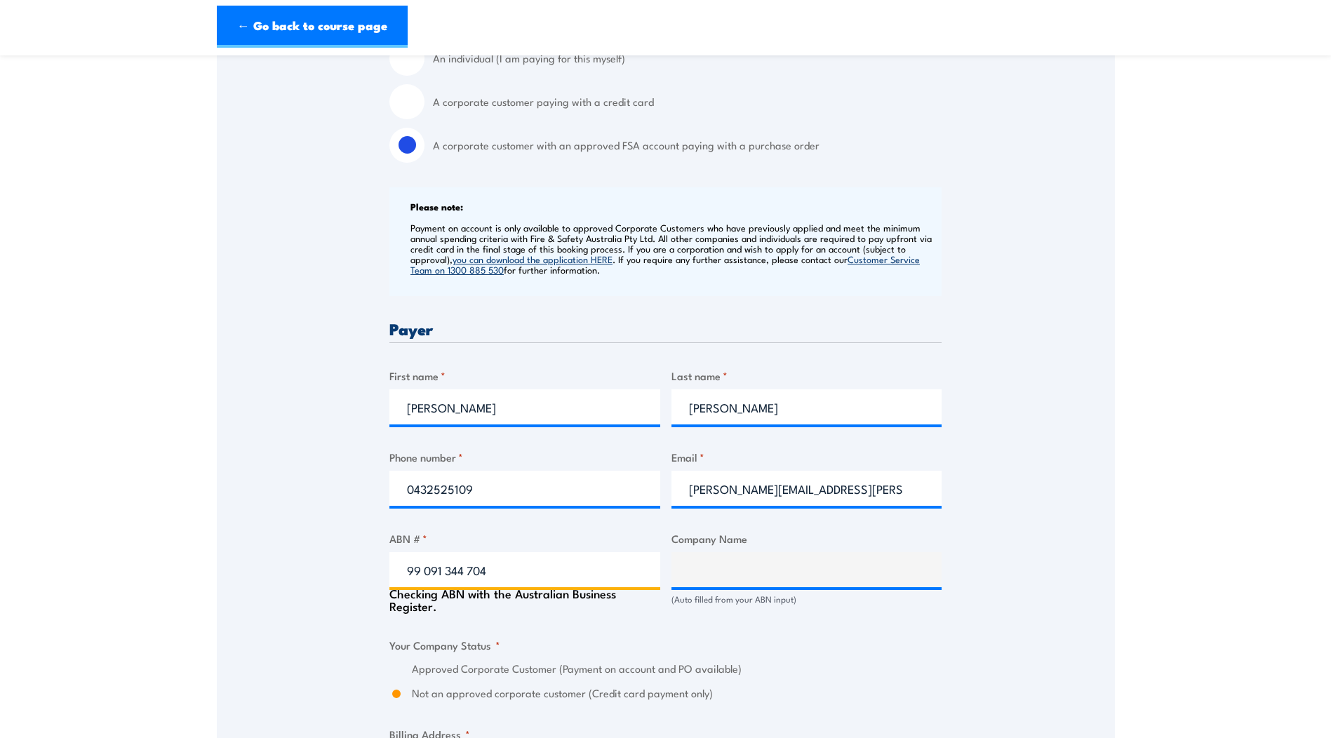
type input "APA GROUP LIMITED"
radio input "true"
type input "99 091 344 704"
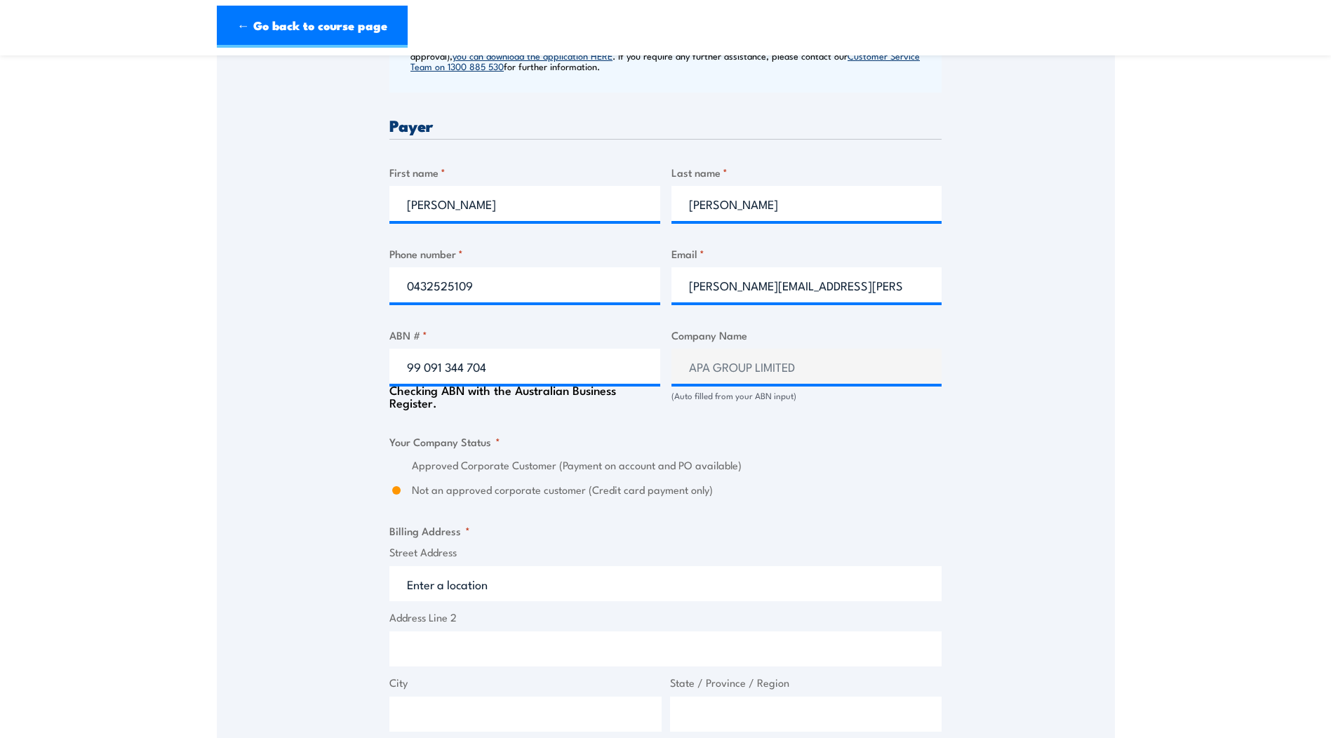
scroll to position [631, 0]
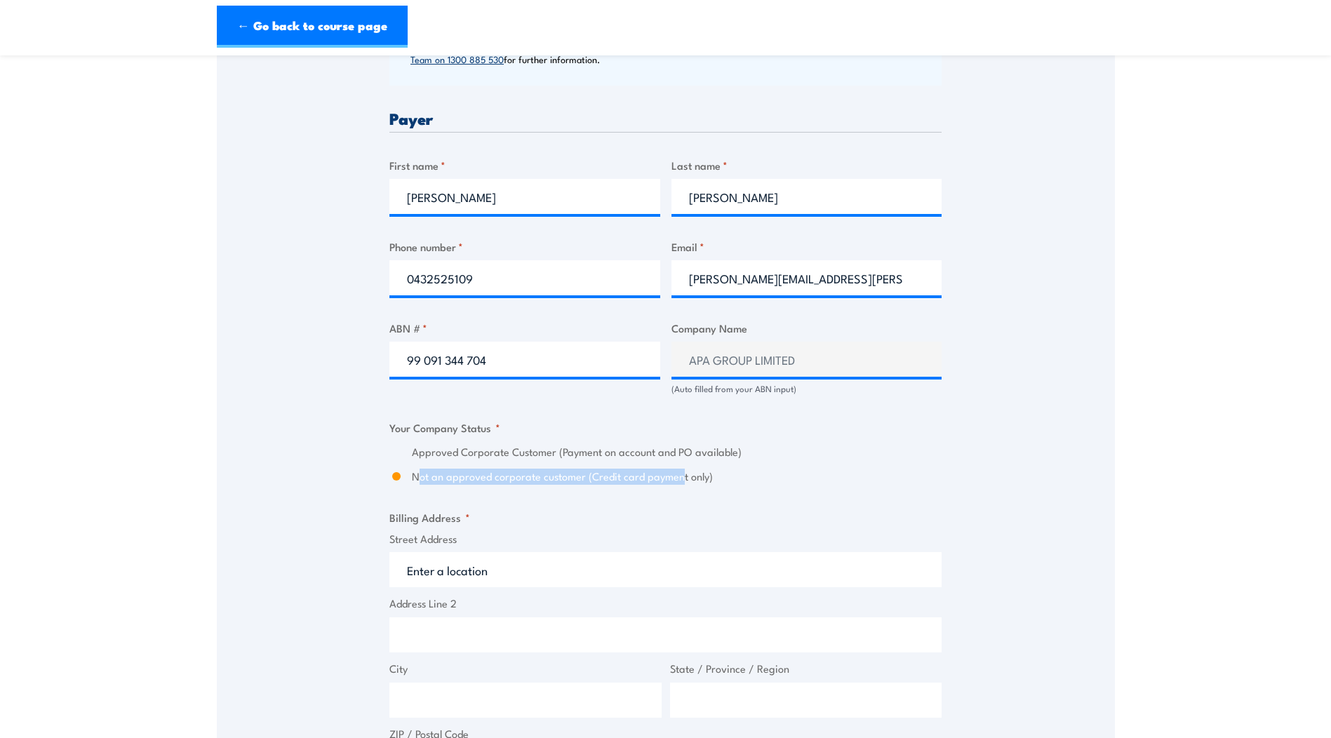
drag, startPoint x: 416, startPoint y: 476, endPoint x: 681, endPoint y: 467, distance: 265.4
click at [681, 467] on div "Approved Corporate Customer (Payment on account and PO available) Not an approv…" at bounding box center [665, 464] width 552 height 41
drag, startPoint x: 675, startPoint y: 486, endPoint x: 740, endPoint y: 485, distance: 64.6
click at [675, 486] on div "Billing details I am enroling as: * An individual (I am paying for this myself)…" at bounding box center [665, 457] width 552 height 1396
click at [693, 466] on div "Approved Corporate Customer (Payment on account and PO available) Not an approv…" at bounding box center [665, 464] width 552 height 41
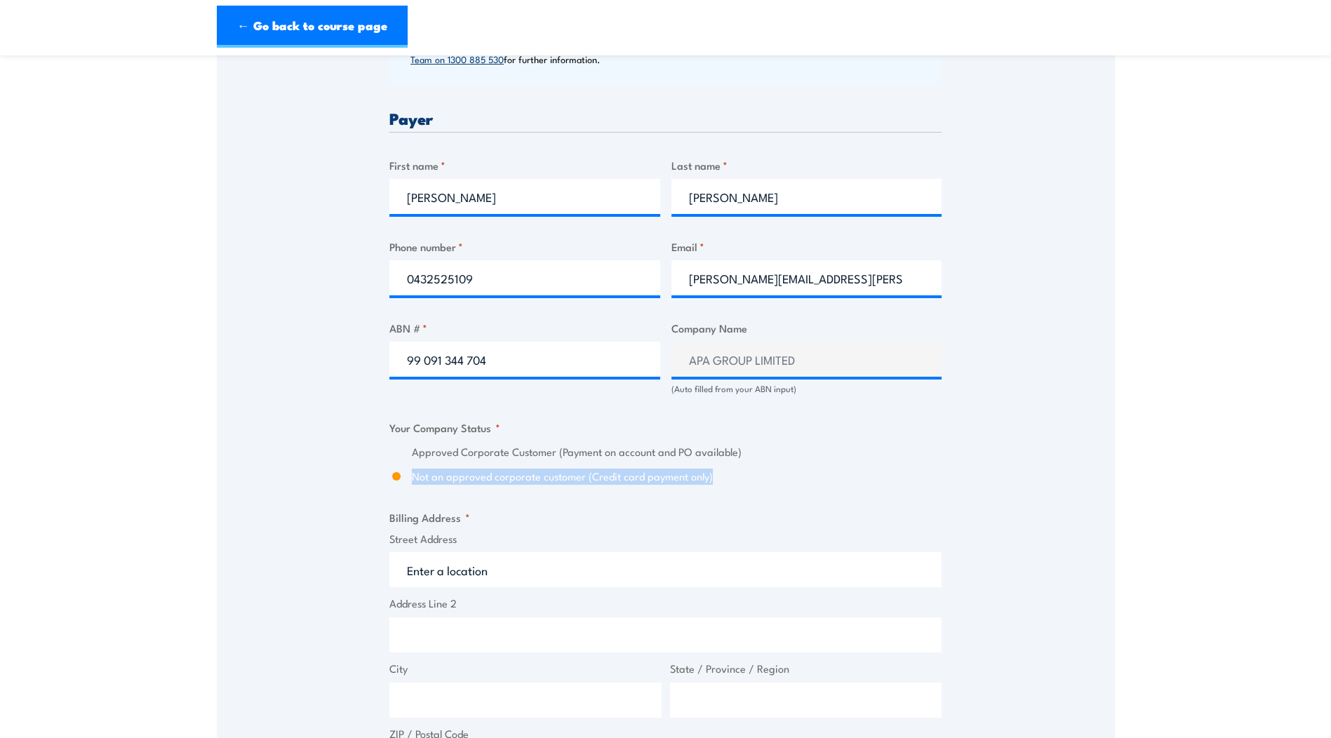
drag, startPoint x: 713, startPoint y: 479, endPoint x: 360, endPoint y: 473, distance: 353.0
click at [373, 473] on div "Speak to a specialist CALL 1300 885 530 CALL 1300 885 530 " * " indicates requi…" at bounding box center [666, 386] width 898 height 1549
click at [586, 522] on fieldset "Billing Address * Street Address Address Line 2 City State / Province / Region …" at bounding box center [665, 646] width 552 height 274
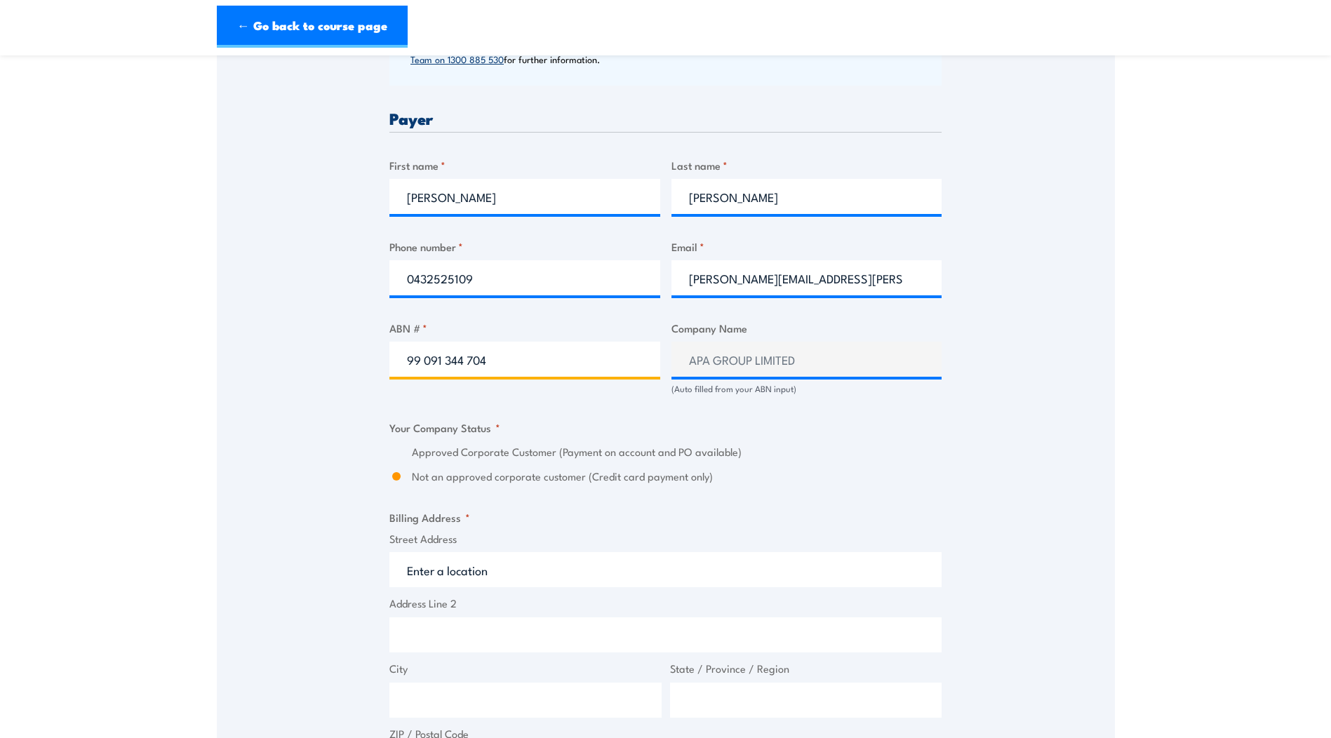
drag, startPoint x: 519, startPoint y: 363, endPoint x: 356, endPoint y: 361, distance: 162.8
click at [356, 363] on div "Speak to a specialist CALL 1300 885 530 CALL 1300 885 530 " * " indicates requi…" at bounding box center [666, 386] width 898 height 1549
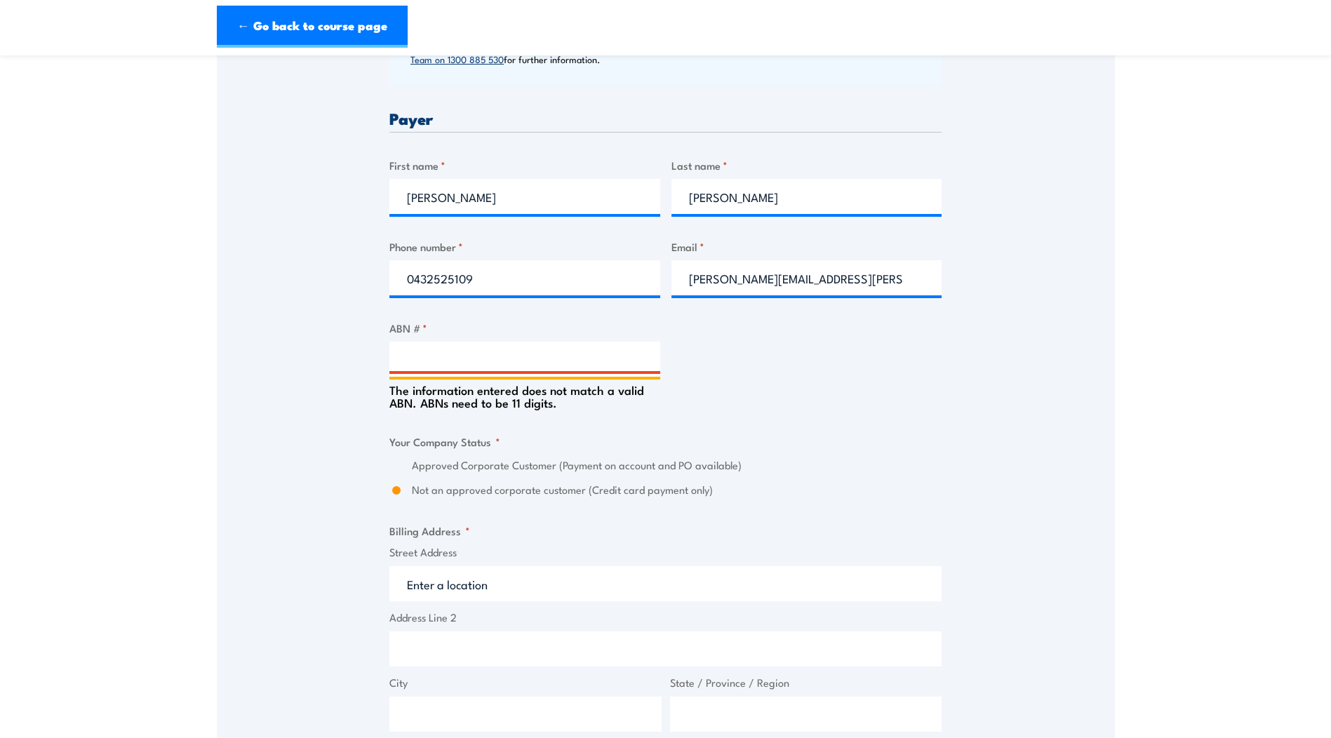
click at [484, 360] on input "ABN # *" at bounding box center [524, 359] width 271 height 35
paste input "58091668110"
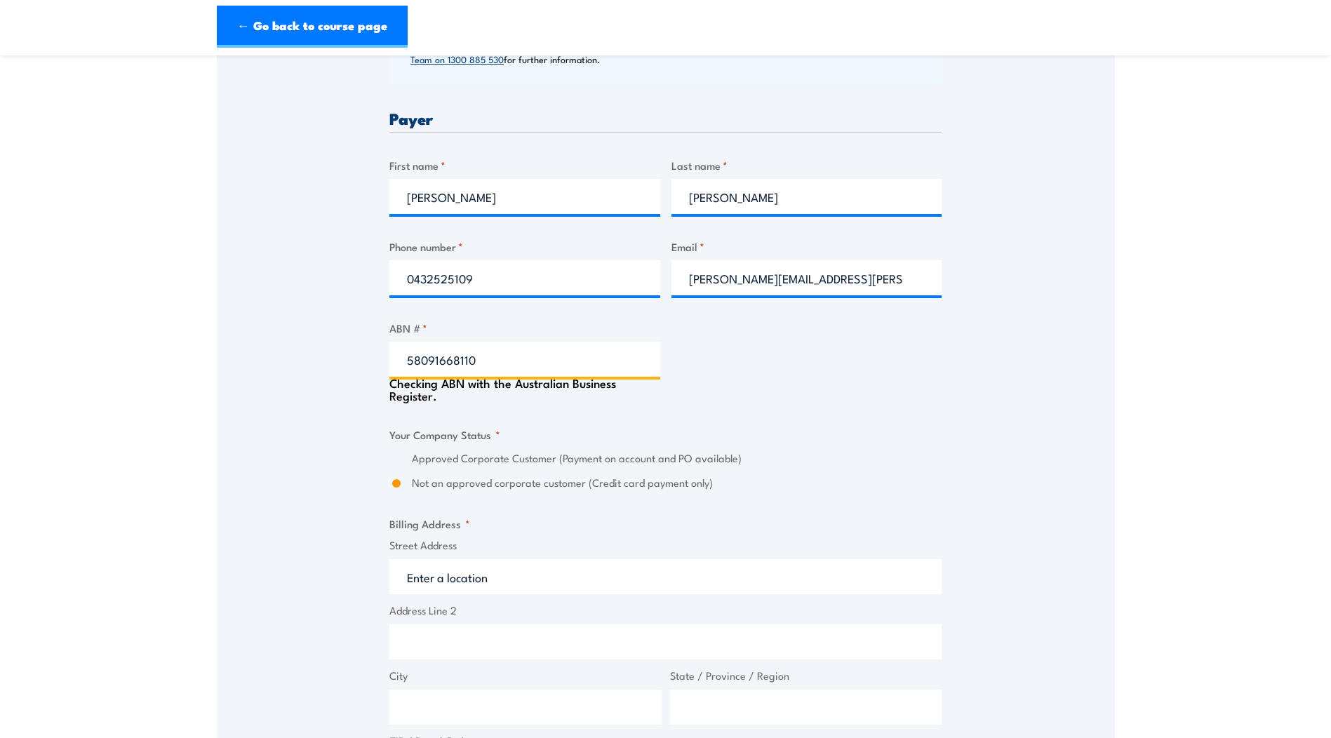
type input "58091668110"
type input "APT MANAGEMENT SERVICES PTY LIMITED"
radio input "true"
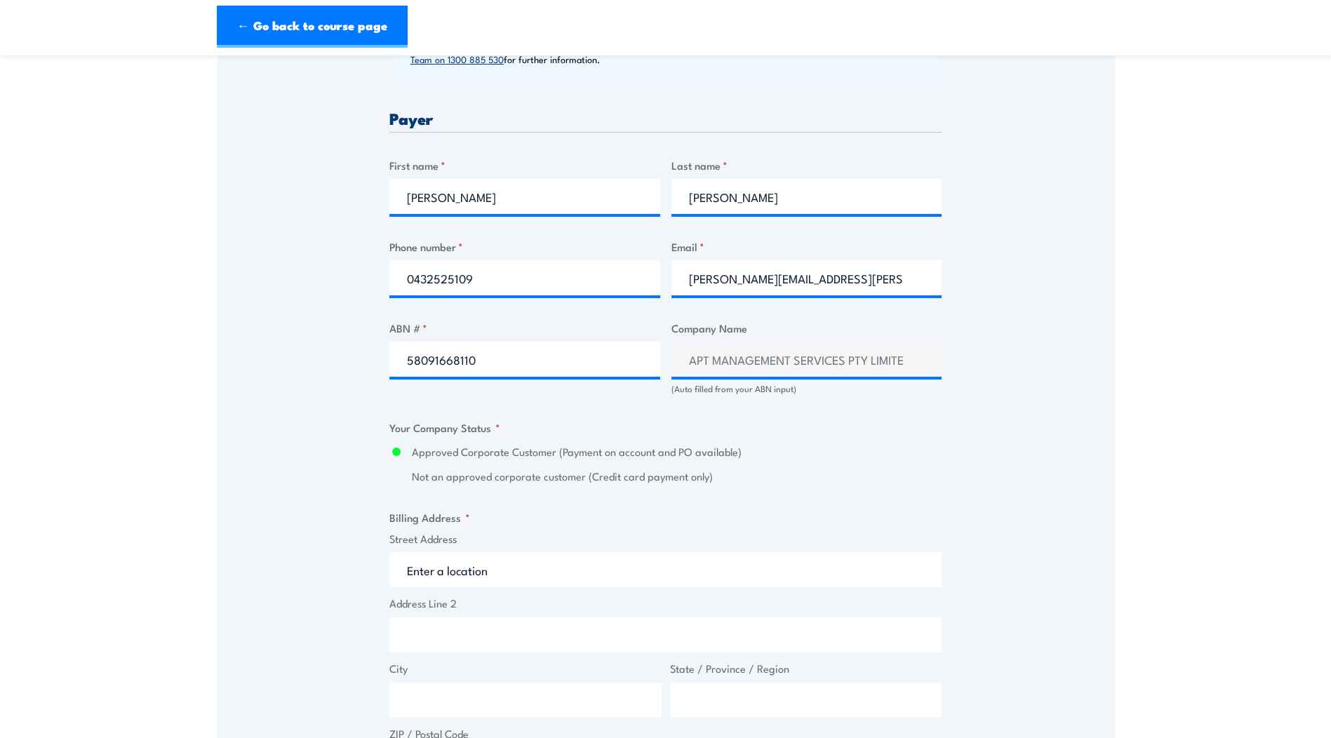
drag, startPoint x: 543, startPoint y: 568, endPoint x: 532, endPoint y: 569, distance: 11.2
click at [532, 569] on input "Street Address" at bounding box center [665, 569] width 552 height 35
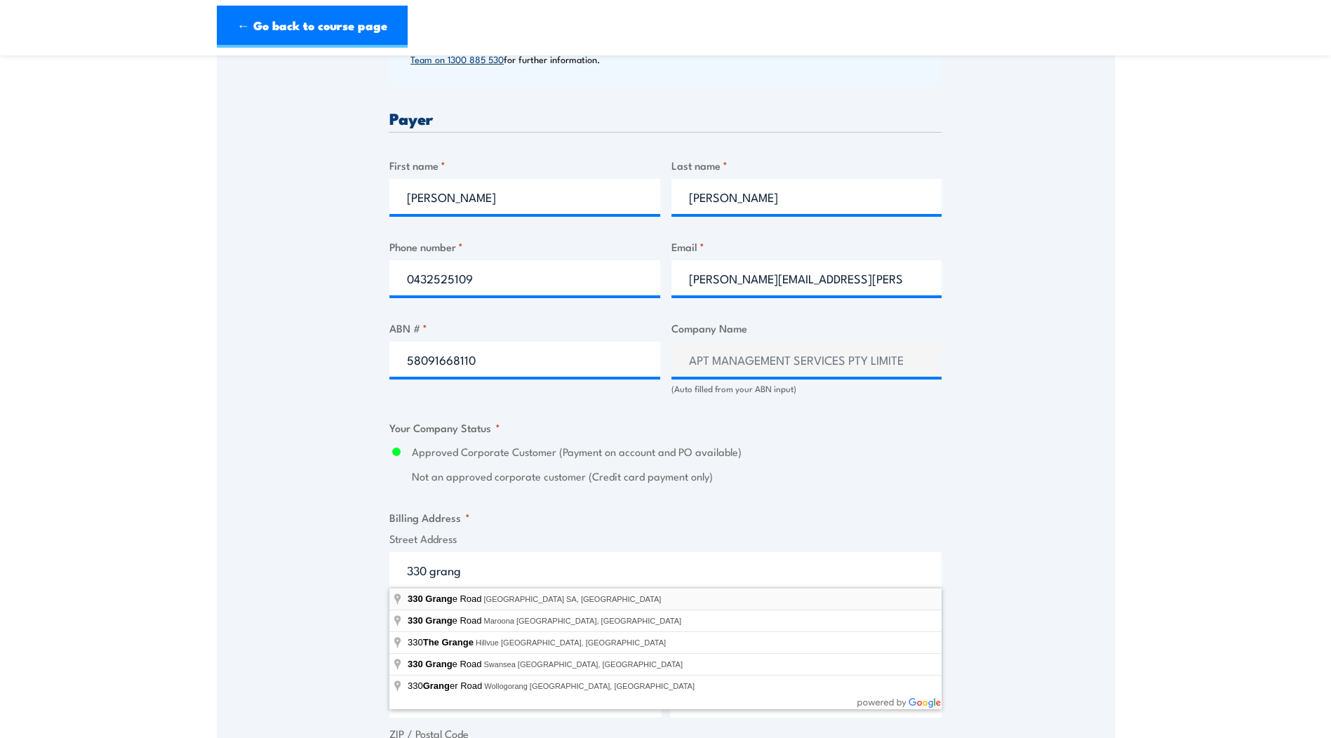
type input "330 Grange Road, Kidman Park SA, Australia"
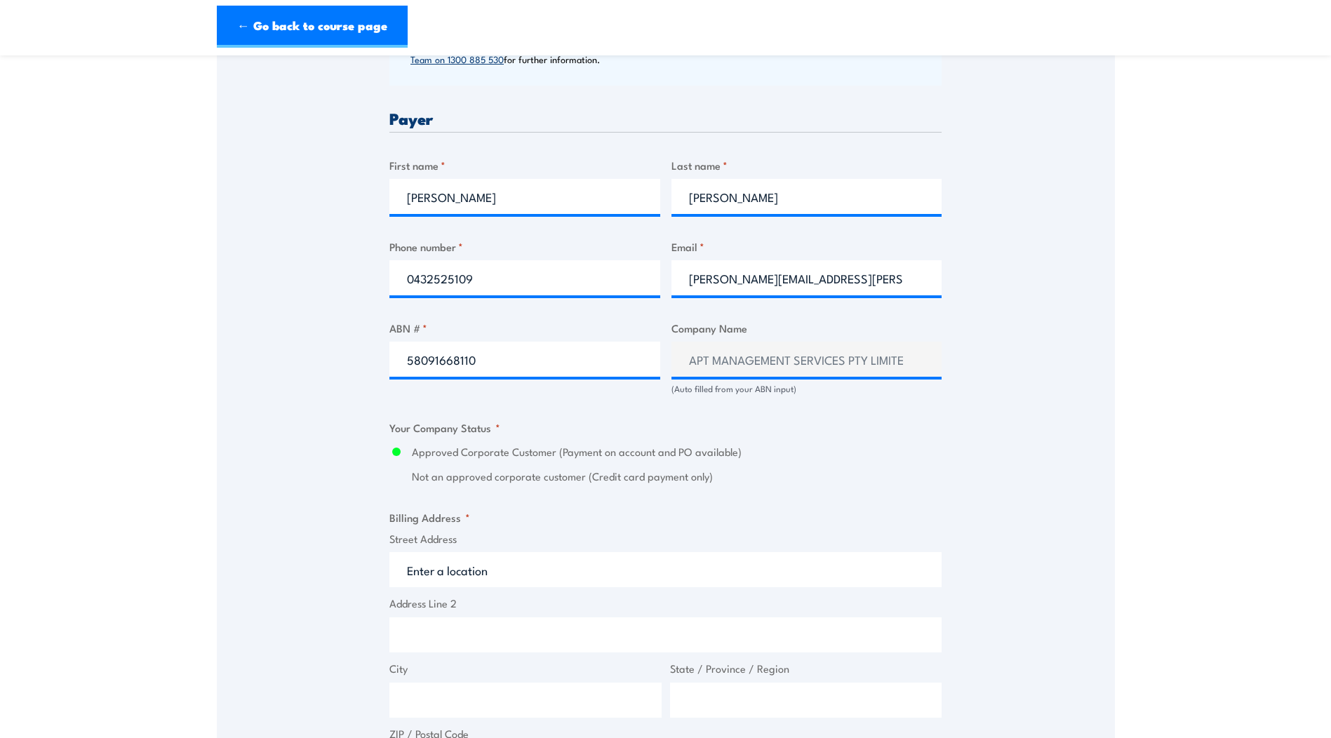
type input "330 Grange Rd"
type input "Kidman Park"
type input "[GEOGRAPHIC_DATA]"
type input "5025"
select select "Australia"
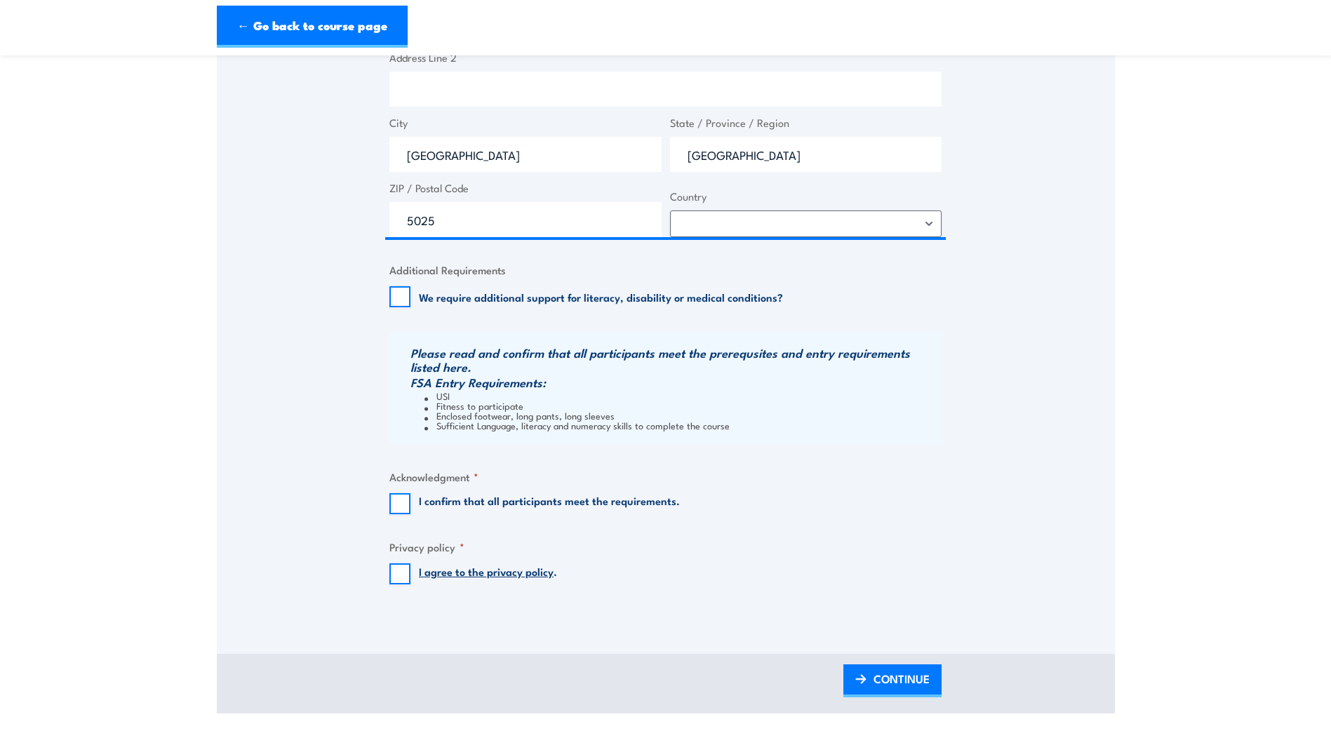
scroll to position [1193, 0]
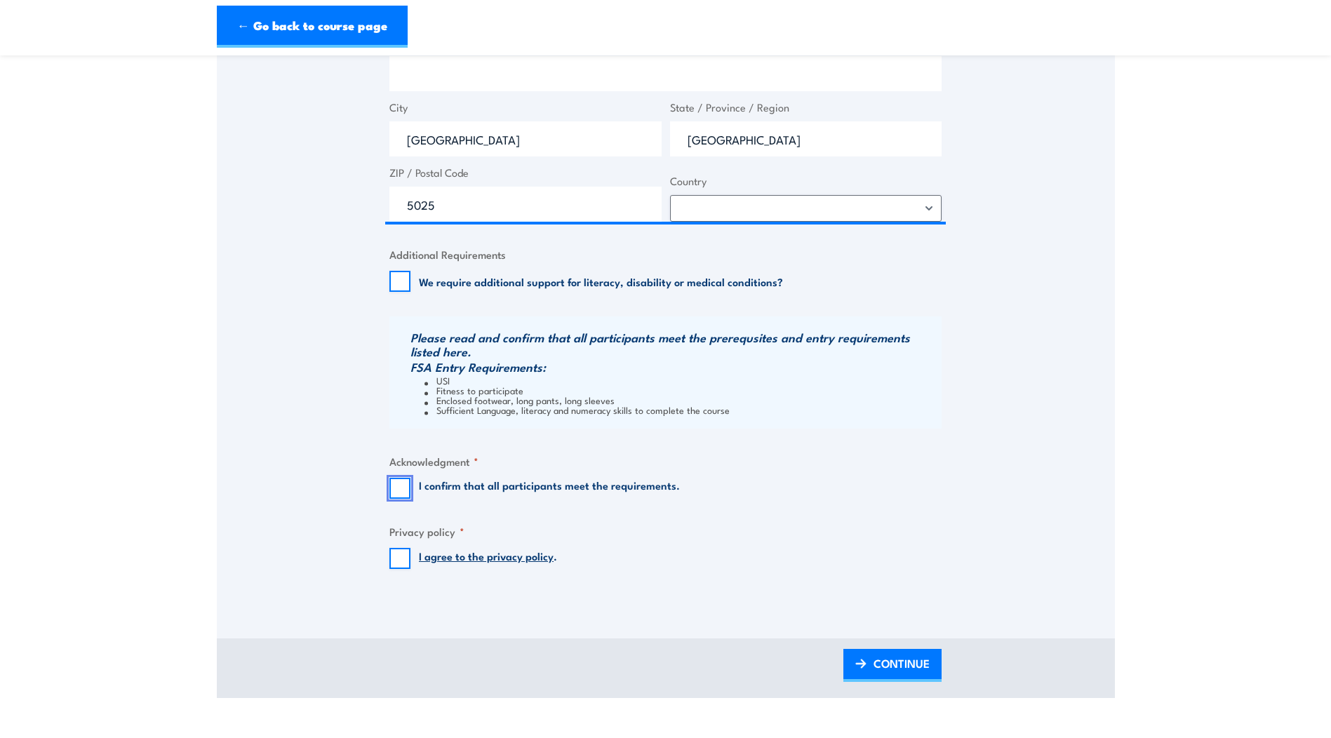
click at [408, 493] on input "I confirm that all participants meet the requirements." at bounding box center [399, 488] width 21 height 21
checkbox input "true"
click at [401, 554] on input "I agree to the privacy policy ." at bounding box center [399, 558] width 21 height 21
checkbox input "true"
click at [917, 669] on span "CONTINUE" at bounding box center [902, 663] width 56 height 37
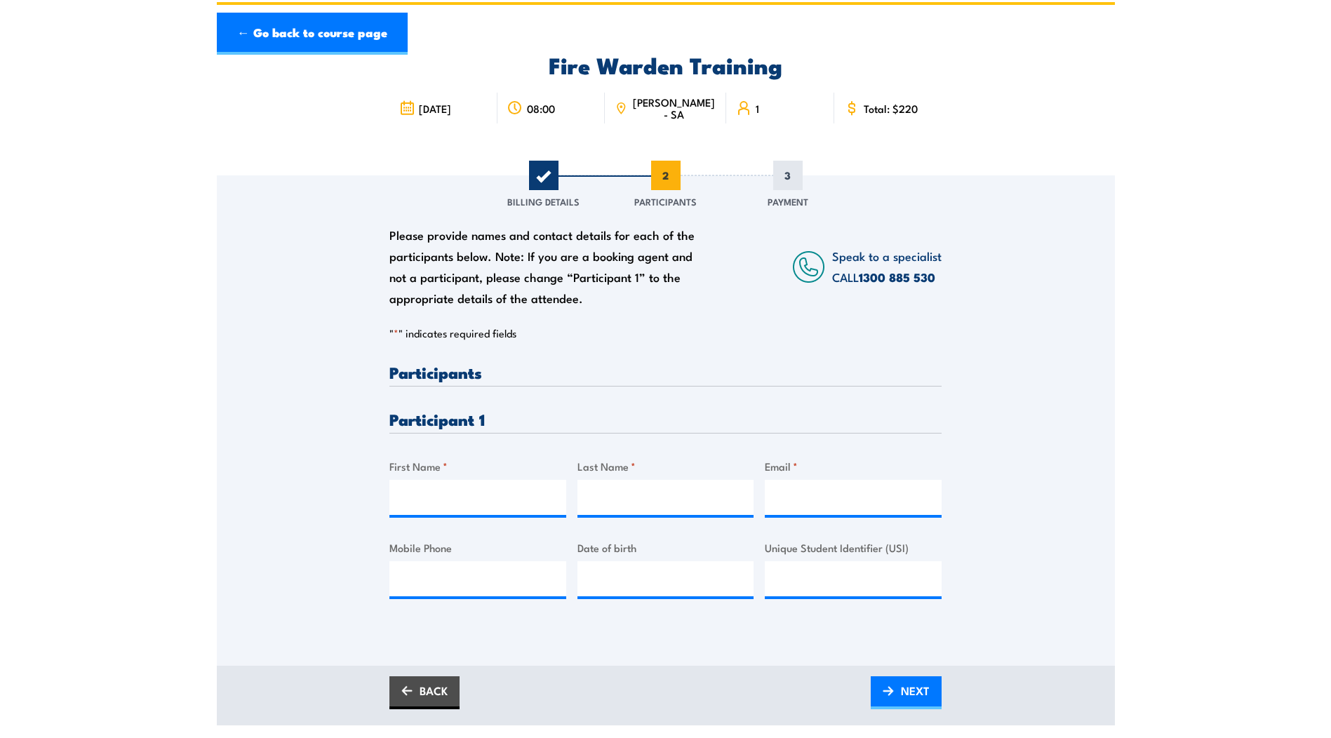
scroll to position [0, 0]
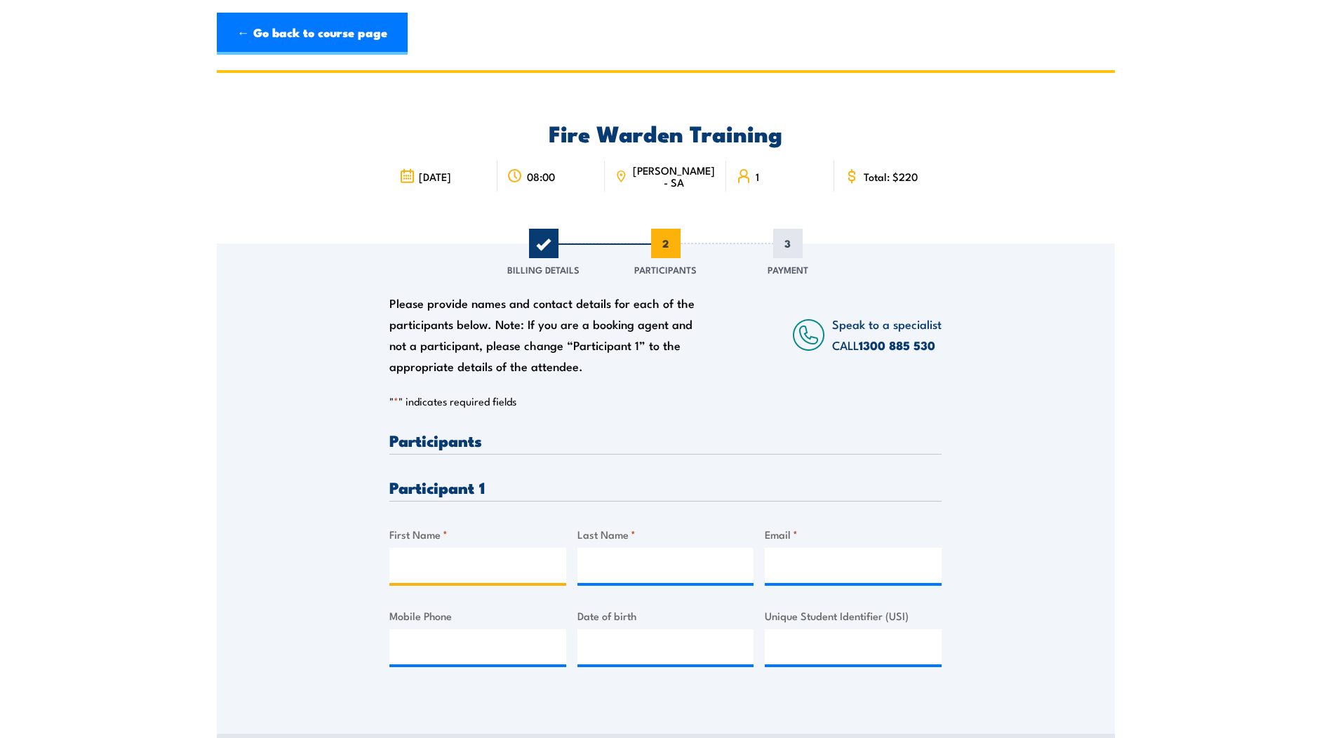
click at [489, 554] on input "First Name *" at bounding box center [477, 565] width 177 height 35
type input "Nicholas"
type input "Nocera"
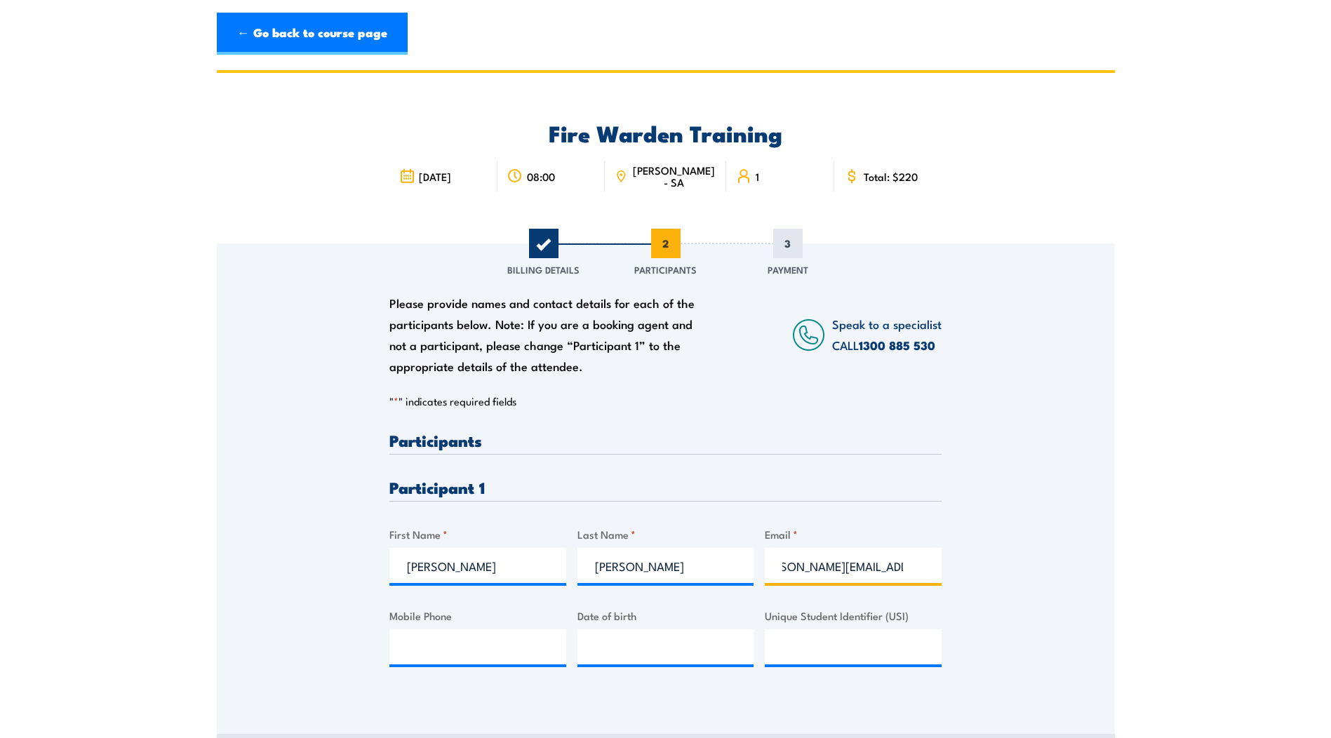
scroll to position [0, 32]
type input "nicholas.nocera@apa.com.au"
click at [402, 636] on input "Mobile Phone" at bounding box center [477, 646] width 177 height 35
type input "0432525109"
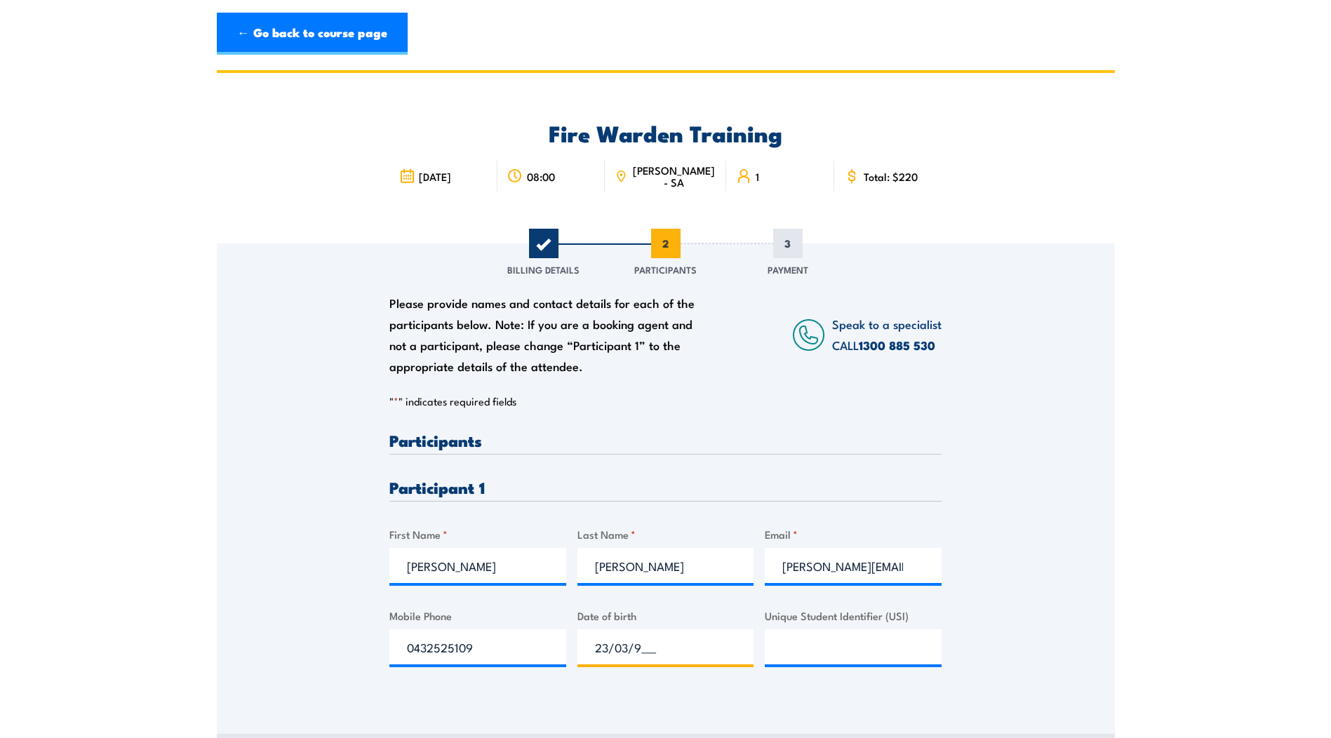
type input "23/03/96__"
type input "23/03/1996"
click at [878, 649] on input "Unique Student Identifier (USI)" at bounding box center [853, 646] width 177 height 35
paste input "X6GZDDRRY4"
type input "X6GZDDRRY4"
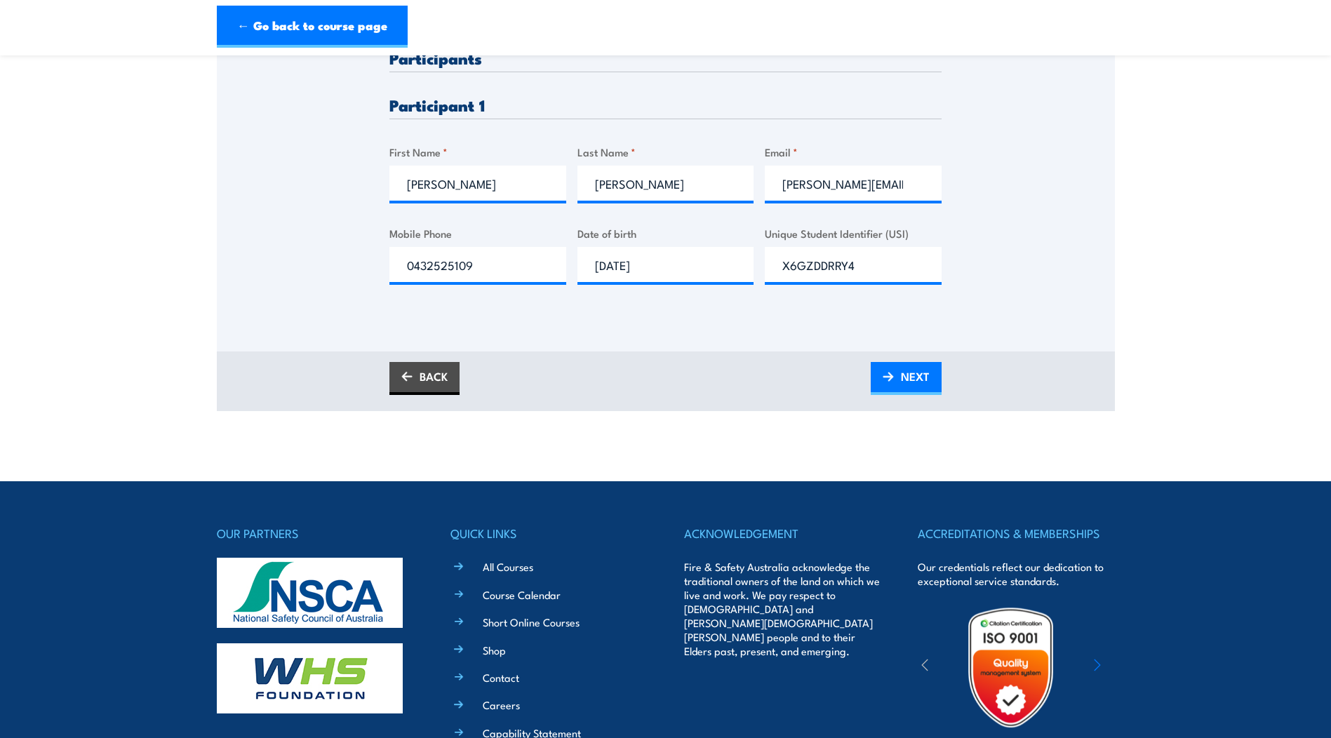
scroll to position [392, 0]
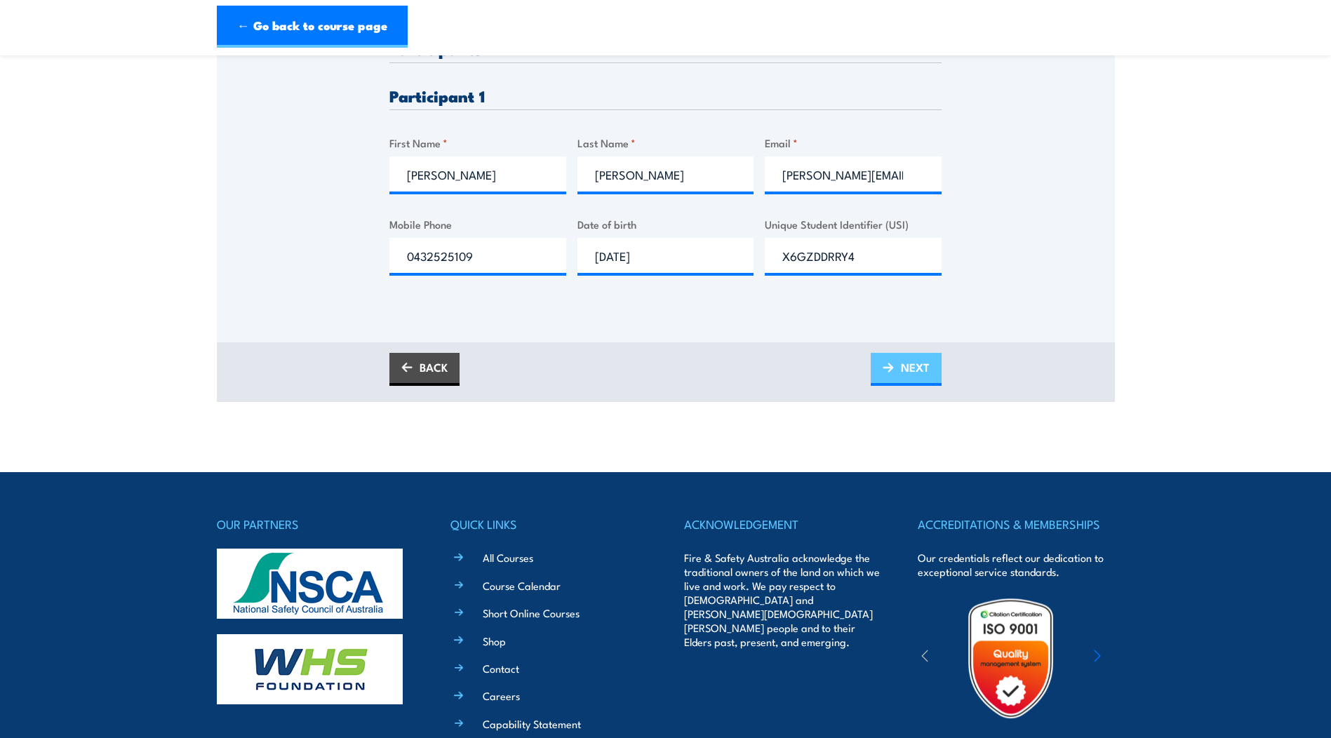
click at [904, 375] on span "NEXT" at bounding box center [915, 367] width 29 height 37
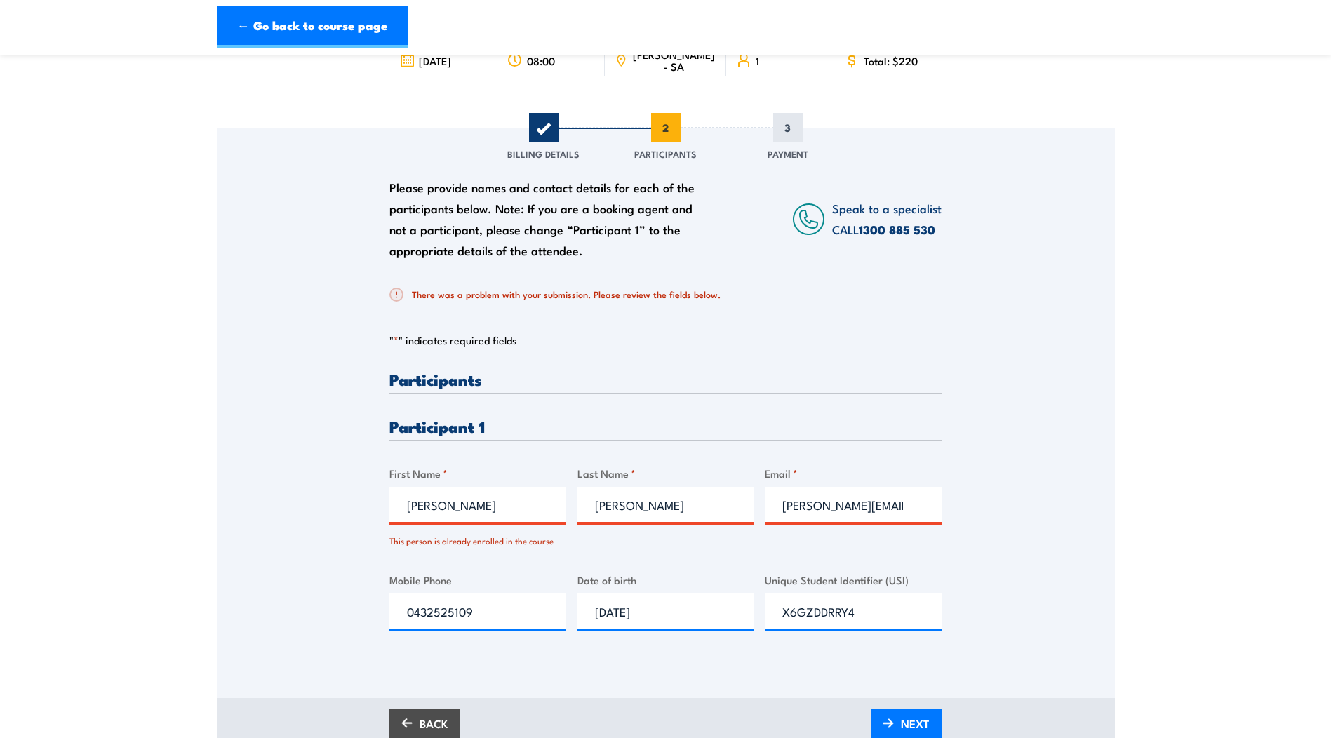
scroll to position [140, 0]
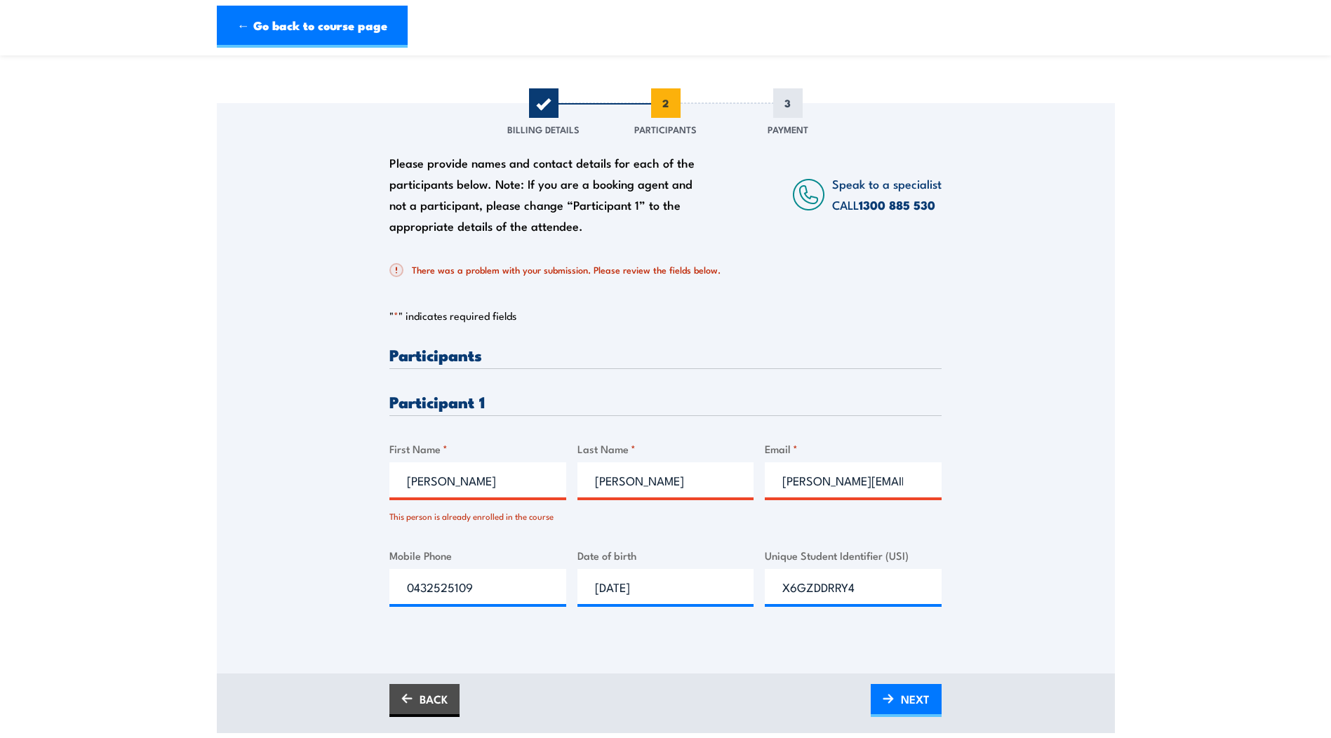
click at [625, 288] on div "There was a problem with your submission. Please review the fields below." at bounding box center [665, 270] width 552 height 42
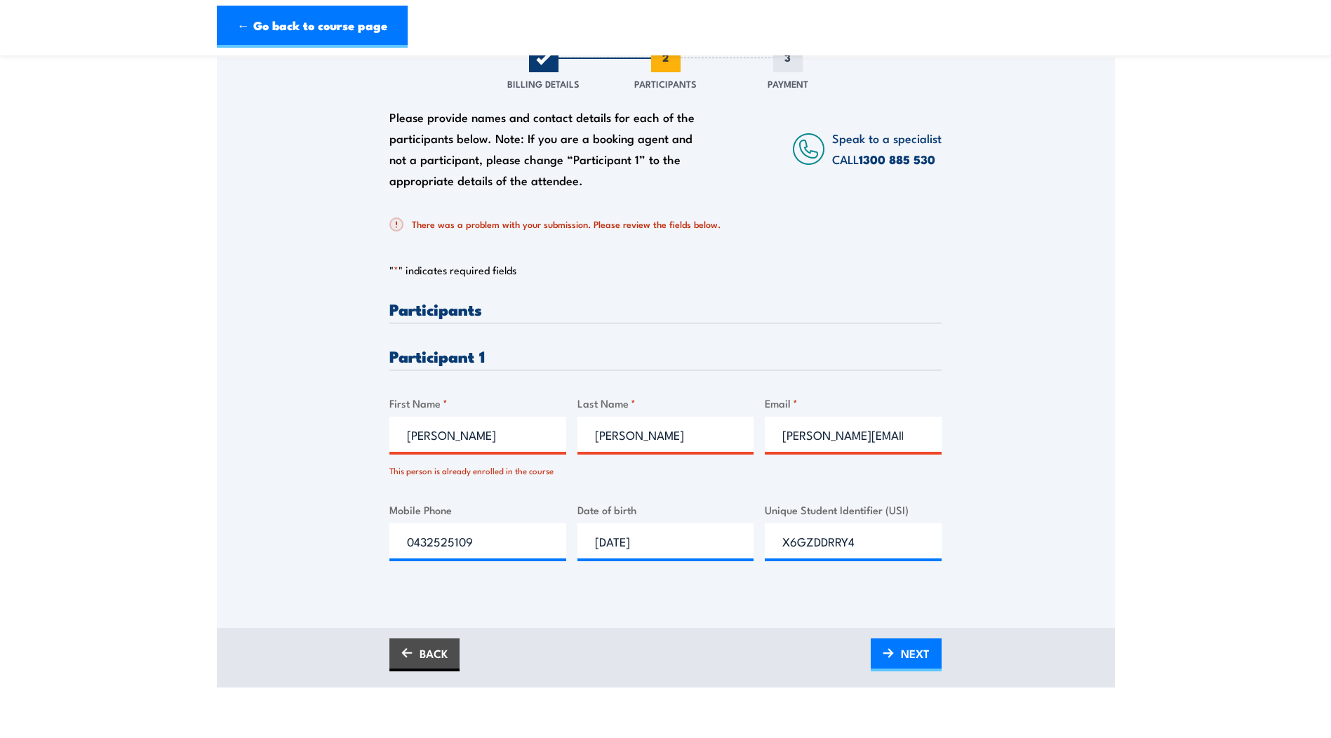
scroll to position [210, 0]
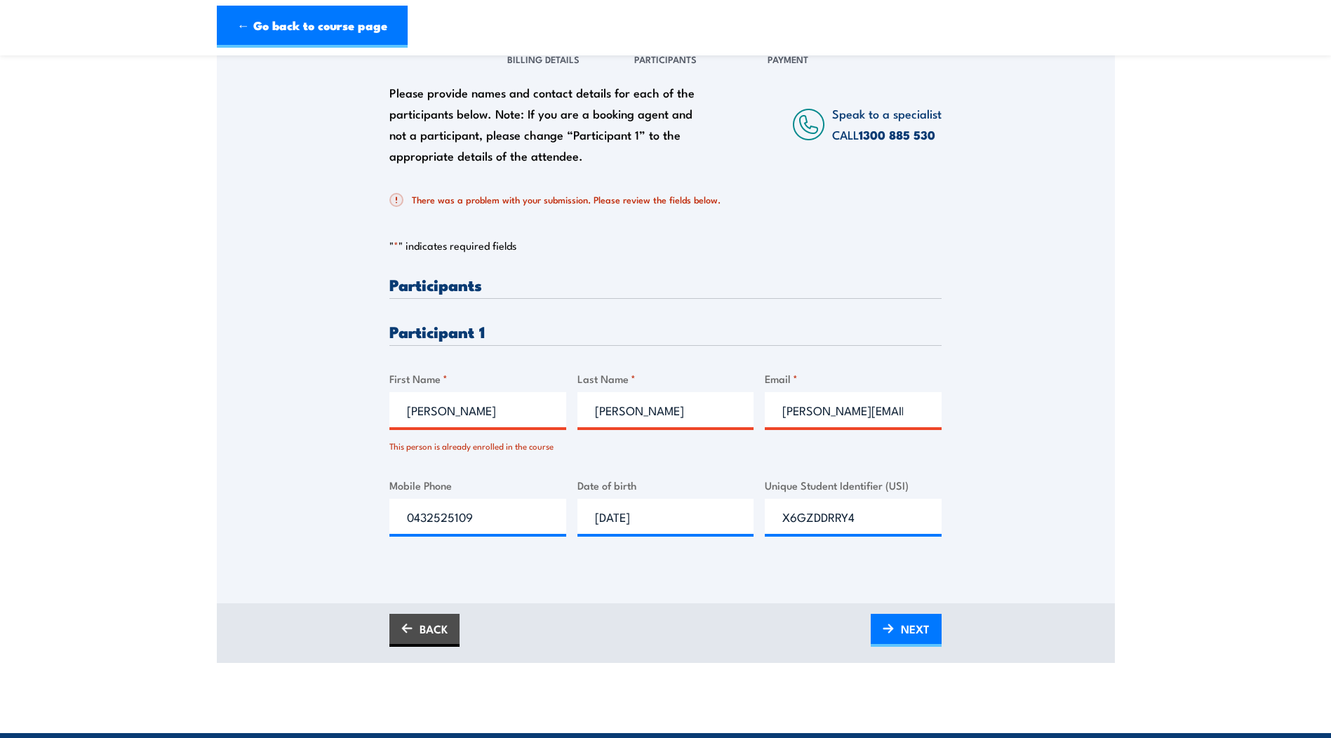
click at [881, 134] on link "1300 885 530" at bounding box center [897, 135] width 76 height 18
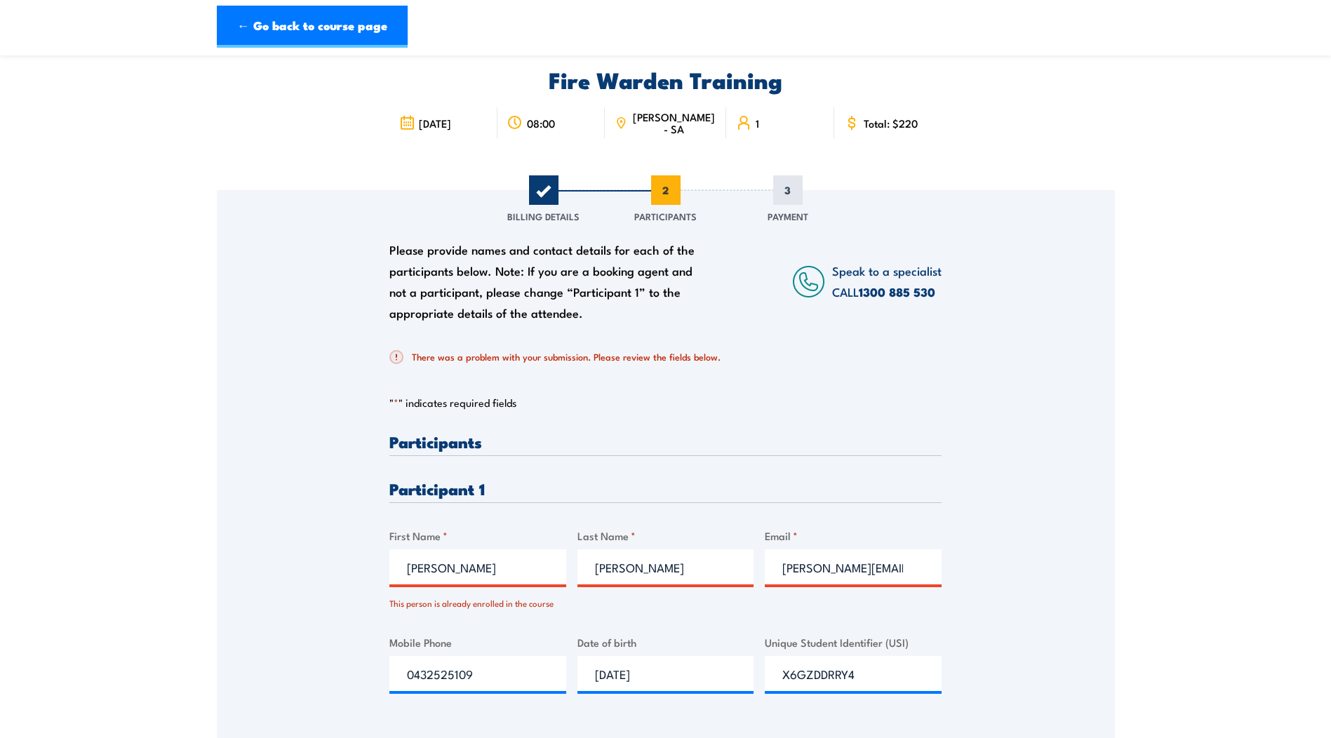
scroll to position [0, 0]
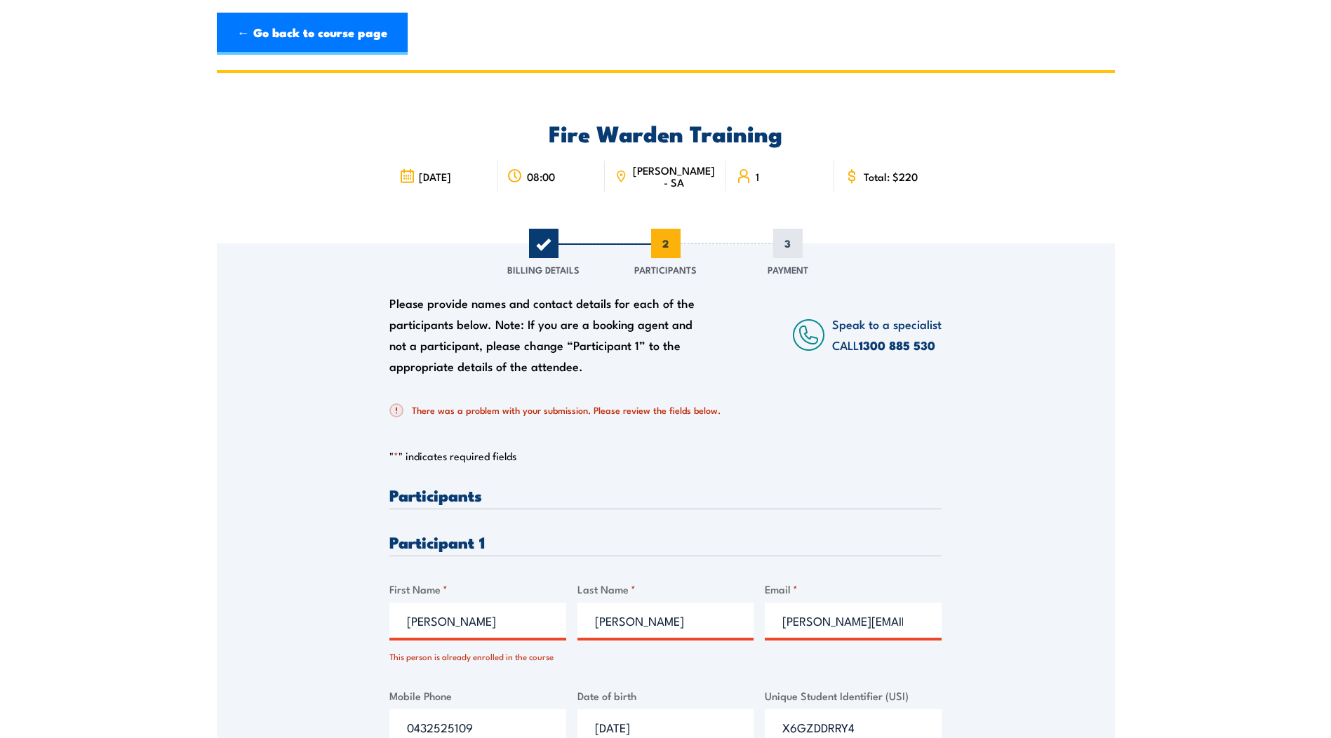
click at [869, 344] on link "1300 885 530" at bounding box center [897, 345] width 76 height 18
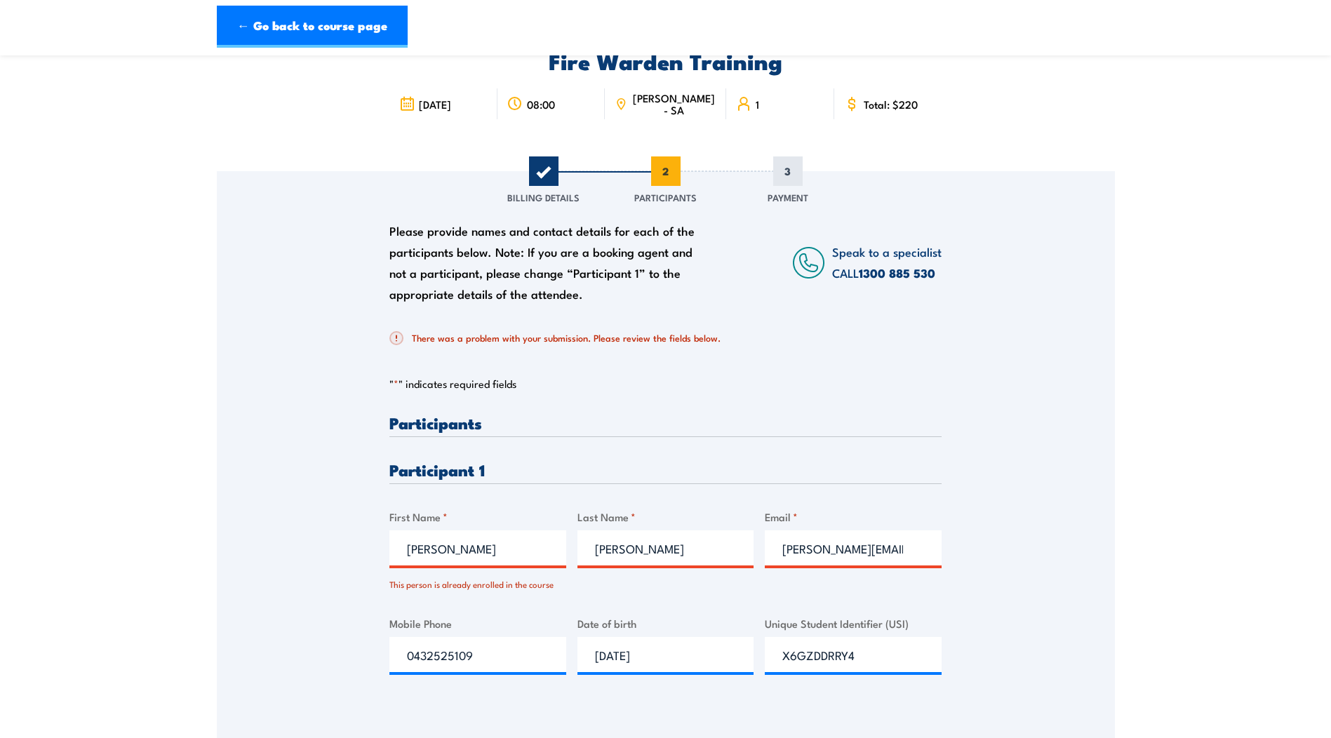
scroll to position [210, 0]
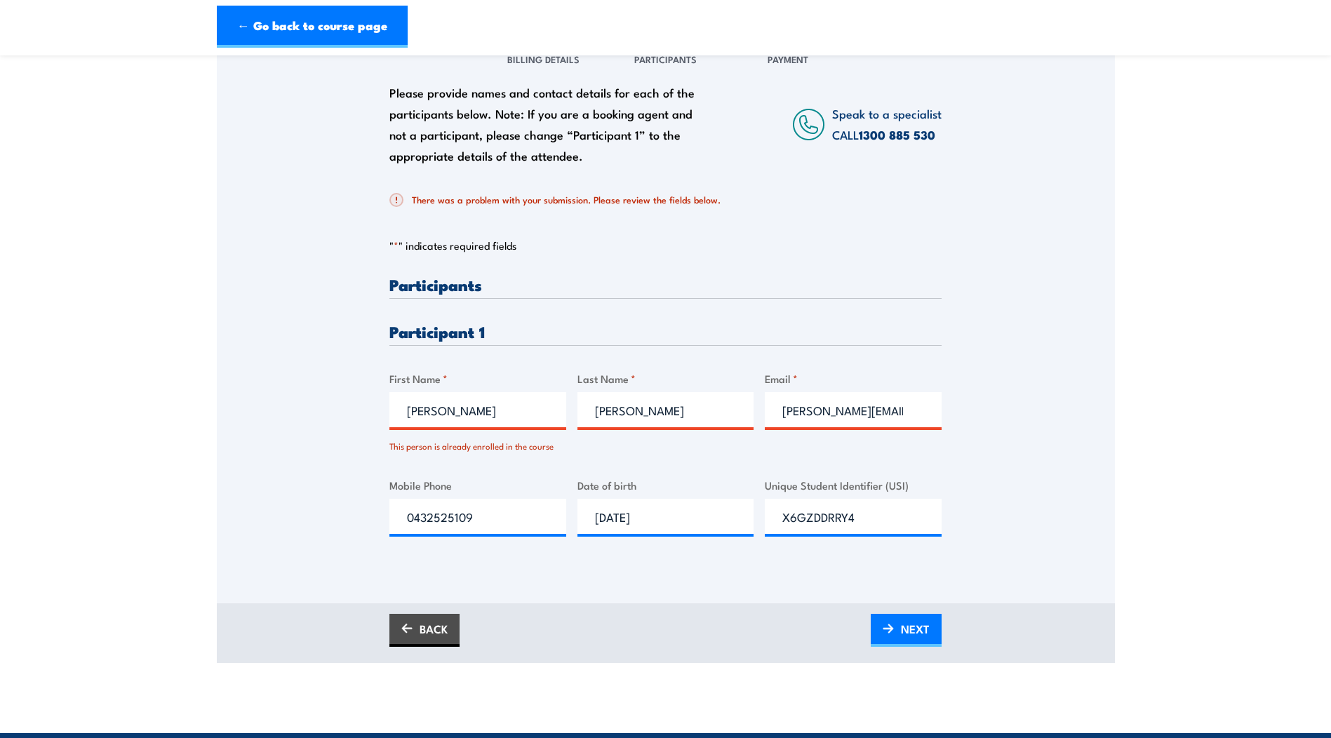
click at [870, 412] on input "nicholas.nocera@apa.com.au" at bounding box center [853, 409] width 177 height 35
click at [526, 420] on input "Nicholas" at bounding box center [477, 409] width 177 height 35
click at [648, 409] on input "Nocera" at bounding box center [665, 409] width 177 height 35
drag, startPoint x: 591, startPoint y: 408, endPoint x: 544, endPoint y: 408, distance: 47.0
click at [544, 408] on div "Please provide names and contact details for each of the participants below. No…" at bounding box center [665, 417] width 552 height 282
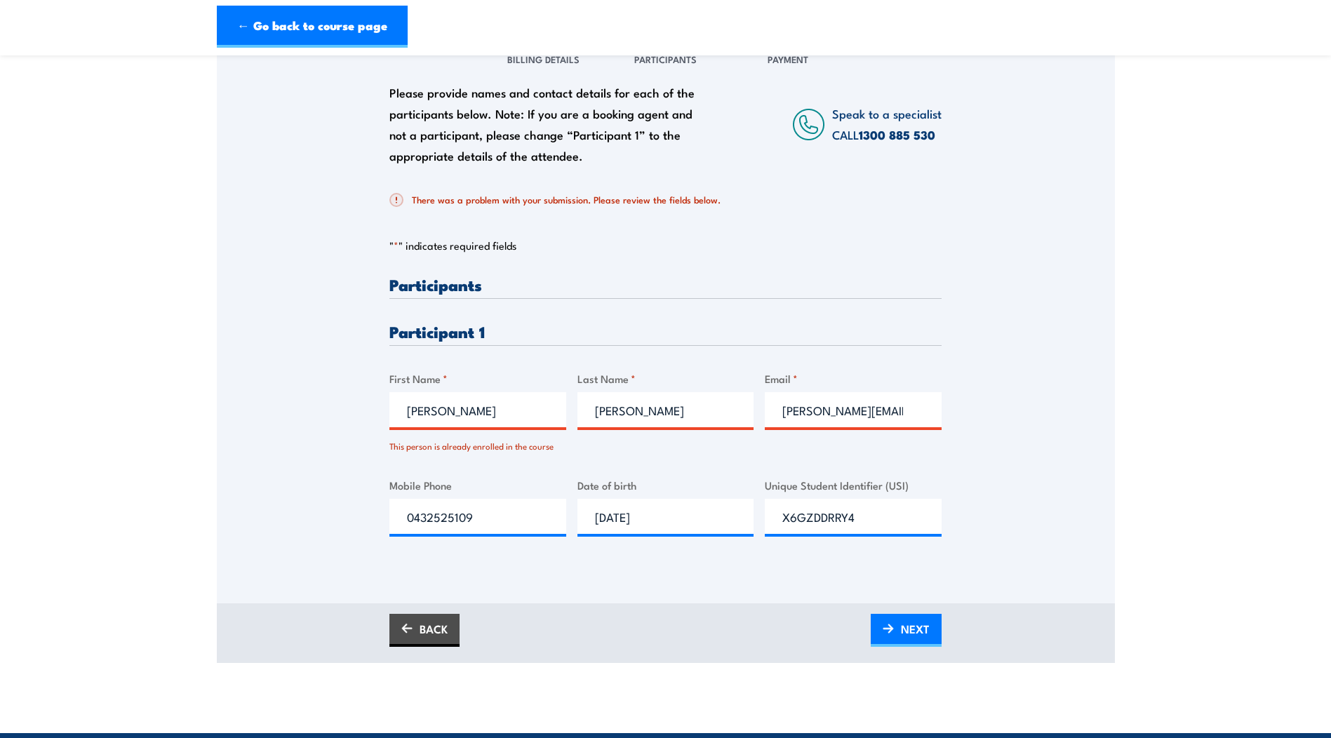
scroll to position [0, 32]
drag, startPoint x: 794, startPoint y: 413, endPoint x: 914, endPoint y: 420, distance: 120.9
click at [914, 420] on input "nicholas.nocera@apa.com.au" at bounding box center [853, 409] width 177 height 35
click at [843, 408] on input "nicholas.nocera@apa.com.au" at bounding box center [853, 409] width 177 height 35
click at [657, 515] on input "23/03/1996" at bounding box center [665, 516] width 177 height 35
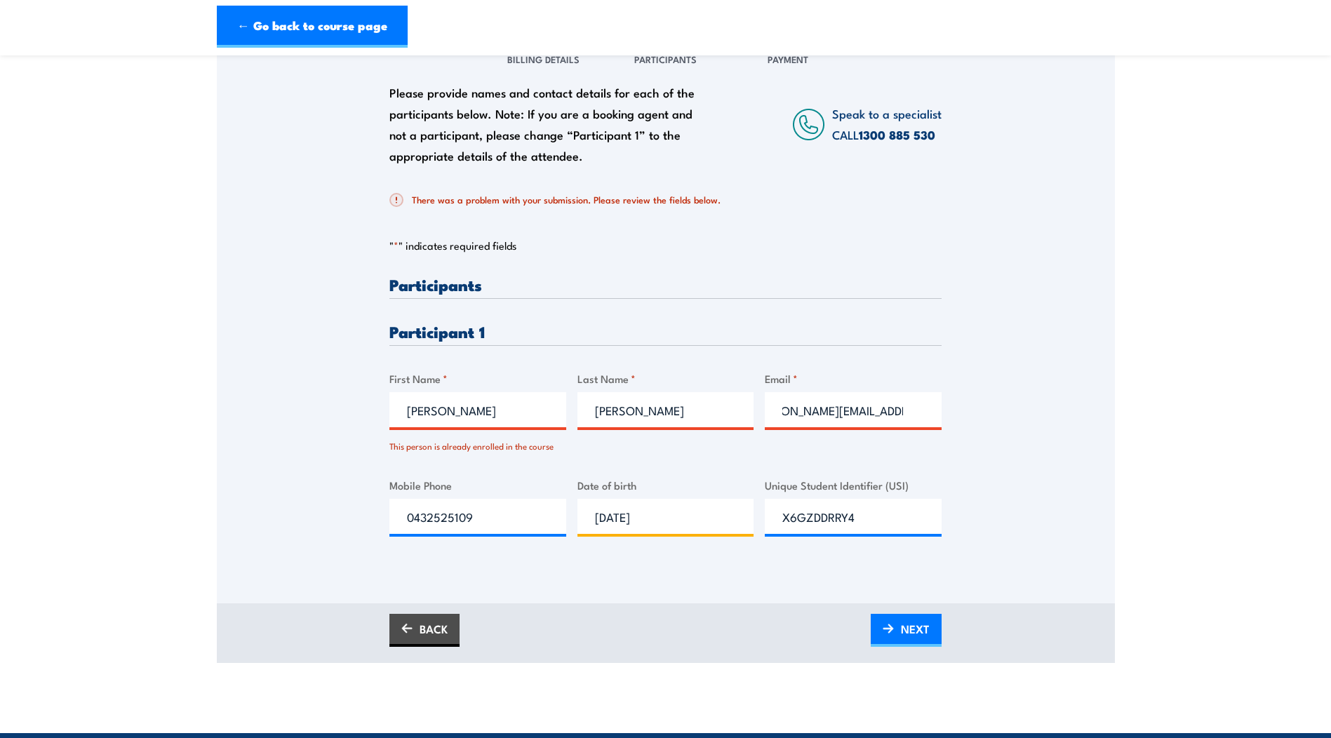
scroll to position [0, 0]
click at [489, 516] on input "0432525109" at bounding box center [477, 516] width 177 height 35
click at [911, 127] on link "1300 885 530" at bounding box center [897, 135] width 76 height 18
click at [932, 279] on h3 "Participants" at bounding box center [665, 284] width 552 height 16
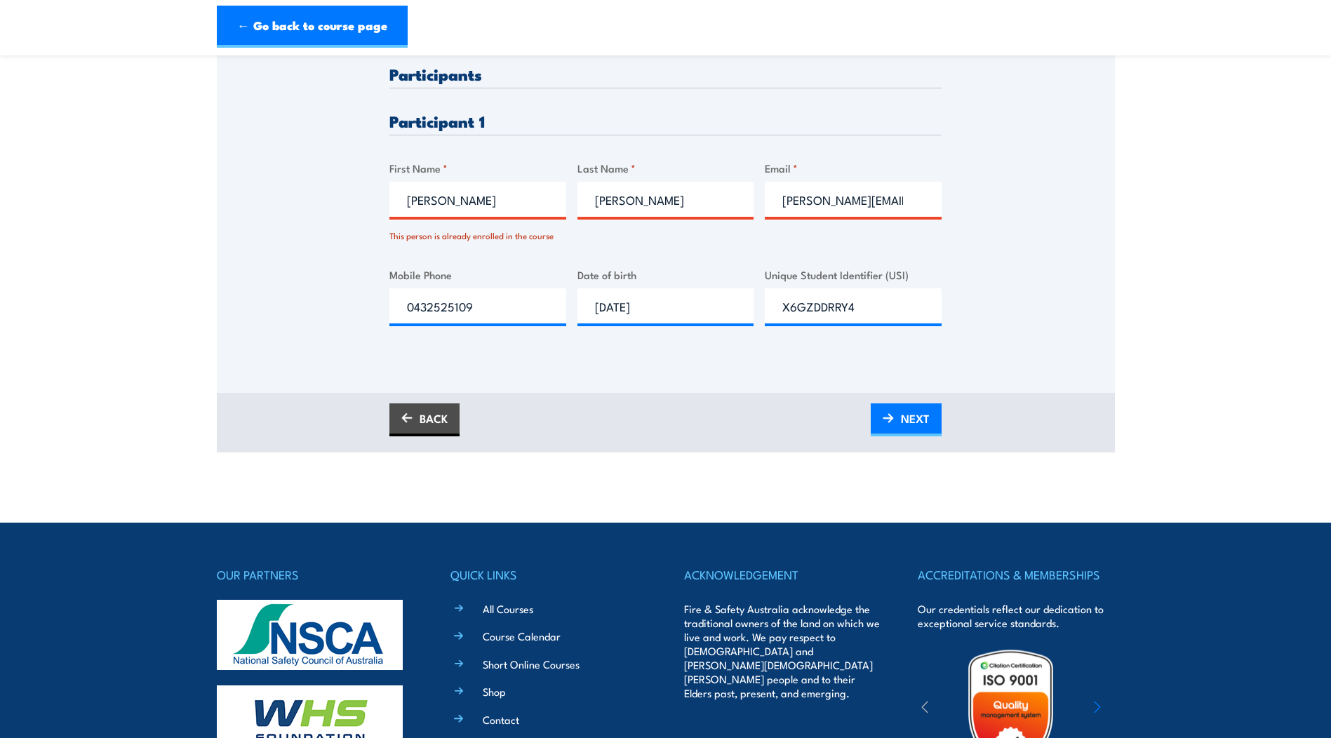
scroll to position [351, 0]
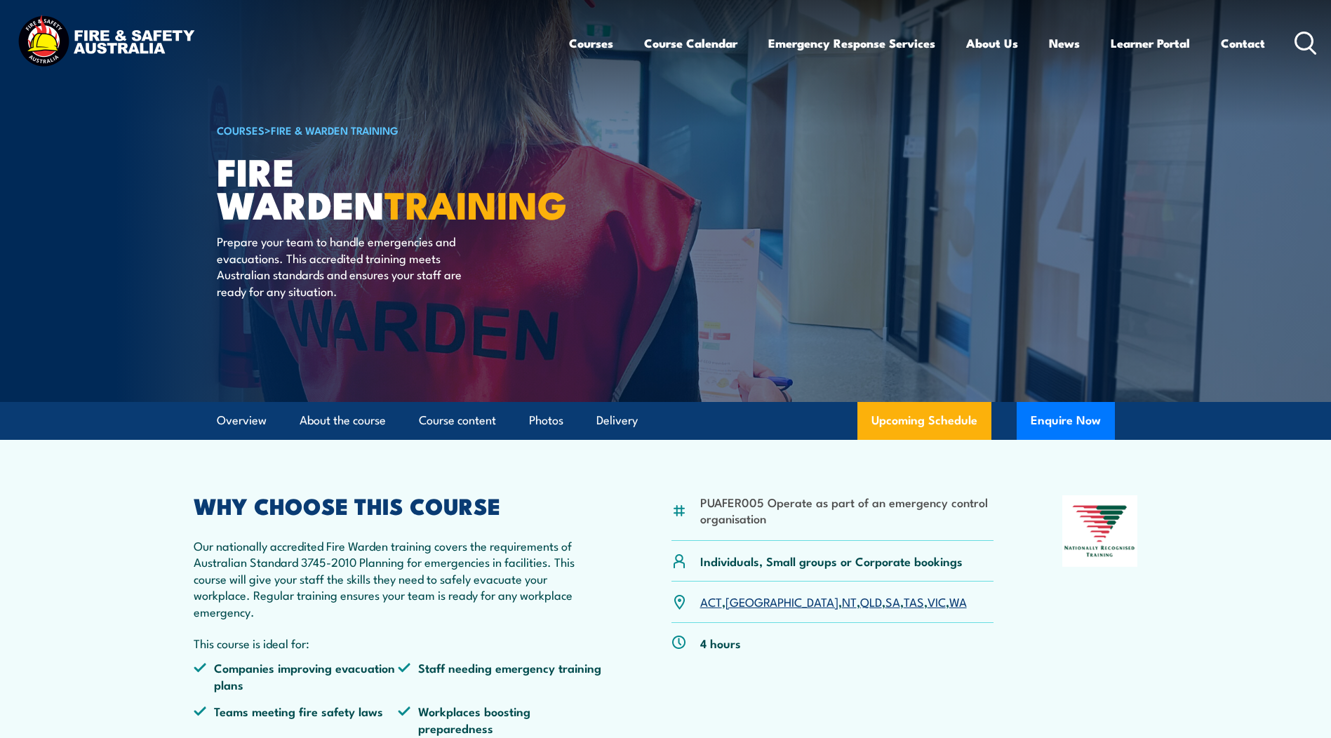
click at [43, 34] on img at bounding box center [106, 43] width 184 height 60
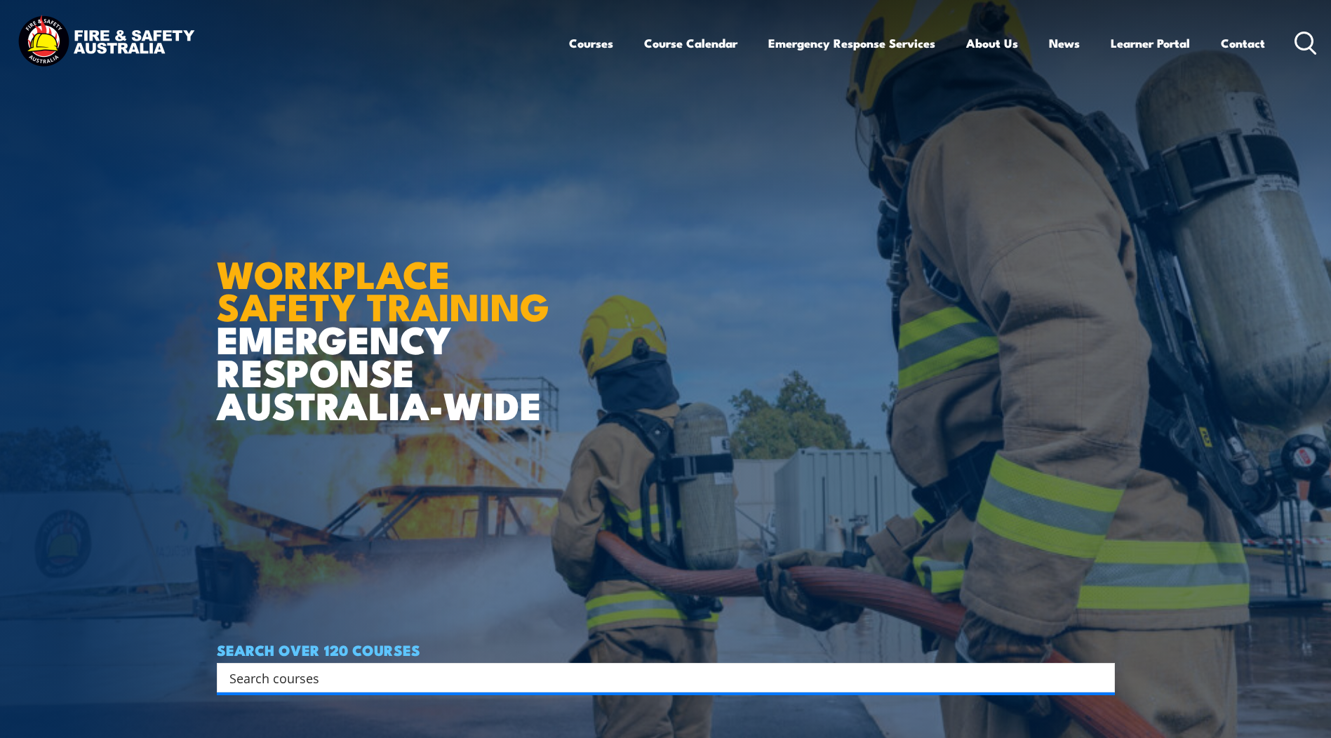
click at [1101, 45] on ul "Courses Course Calendar Emergency Response Services Services Overview Emergency…" at bounding box center [917, 43] width 696 height 37
click at [1131, 46] on link "Learner Portal" at bounding box center [1150, 43] width 79 height 37
